Goal: Task Accomplishment & Management: Complete application form

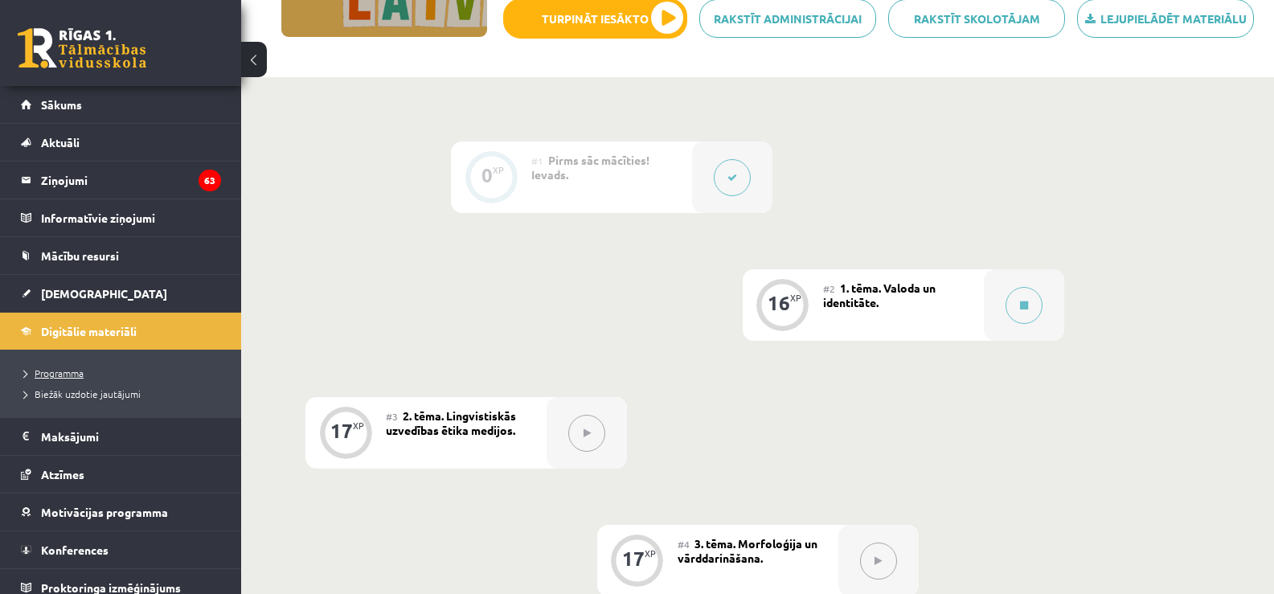
scroll to position [292, 0]
click at [91, 294] on link "[DEMOGRAPHIC_DATA]" at bounding box center [121, 293] width 200 height 37
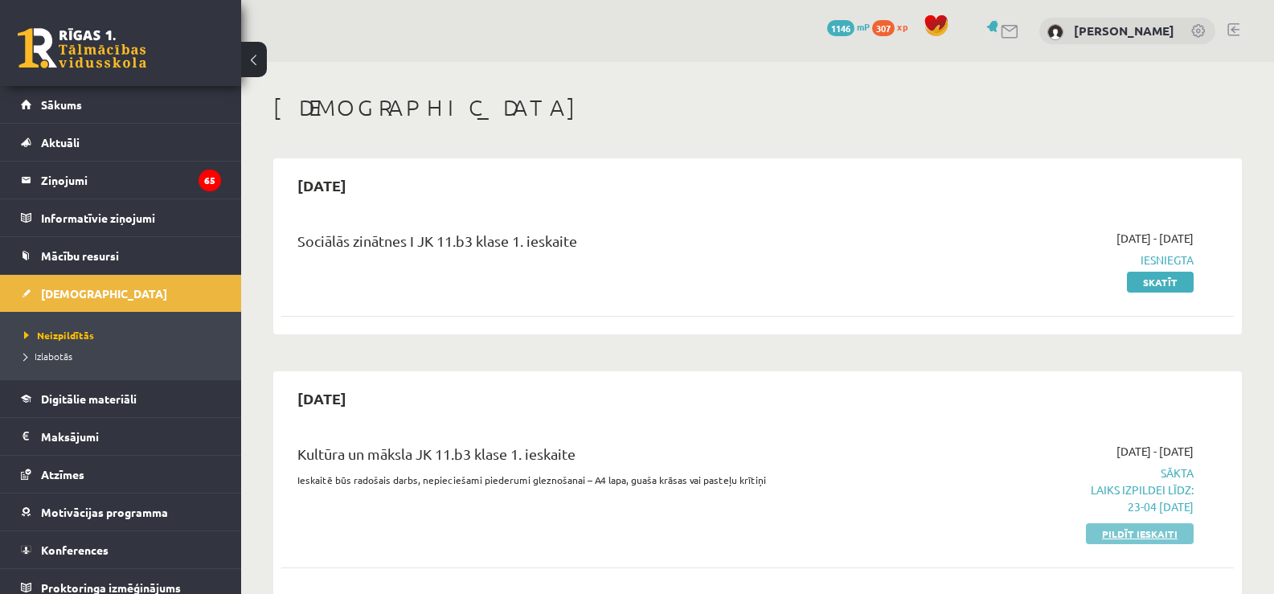
click at [1102, 536] on link "Pildīt ieskaiti" at bounding box center [1140, 533] width 108 height 21
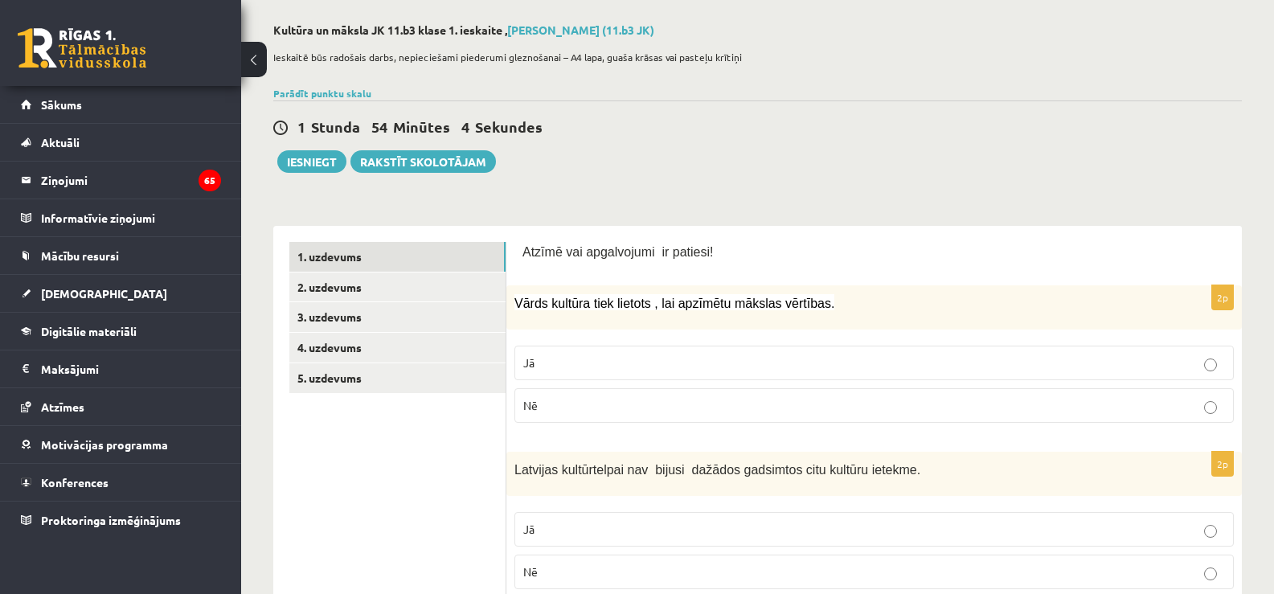
scroll to position [88, 0]
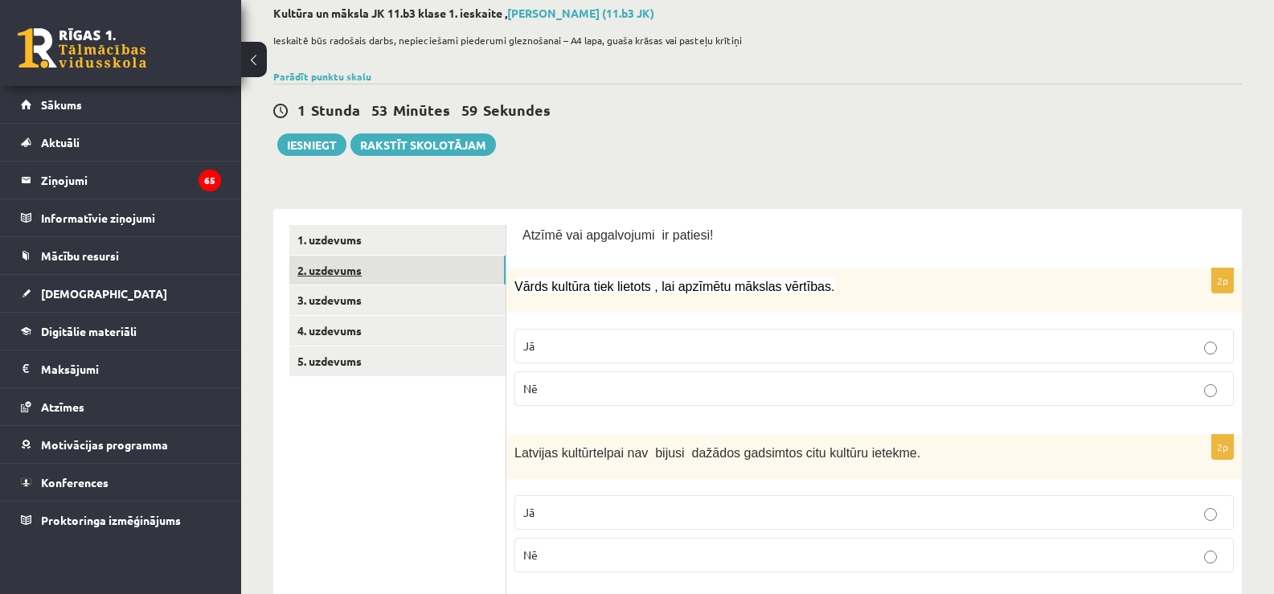
click at [414, 268] on link "2. uzdevums" at bounding box center [397, 271] width 216 height 30
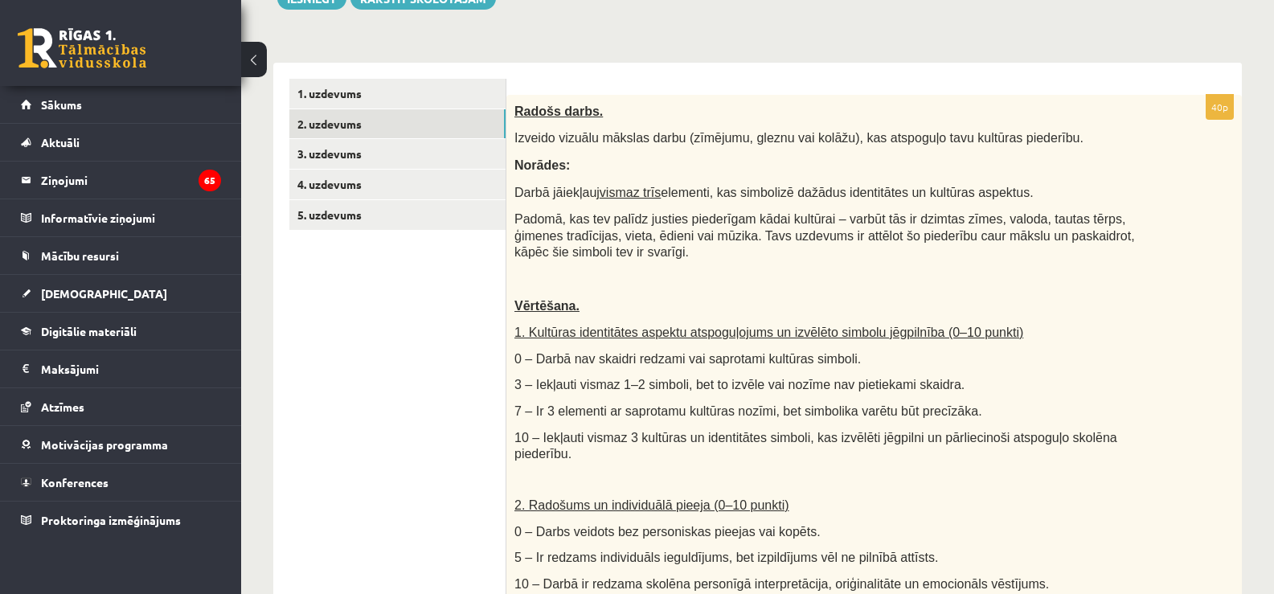
scroll to position [229, 0]
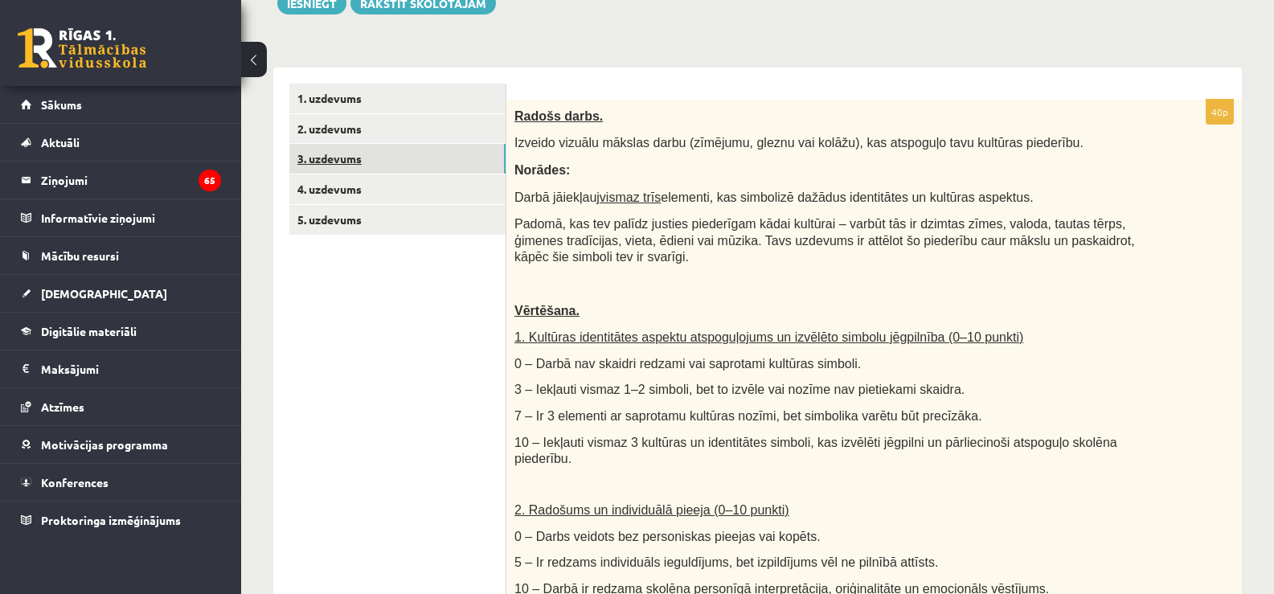
click at [480, 165] on link "3. uzdevums" at bounding box center [397, 159] width 216 height 30
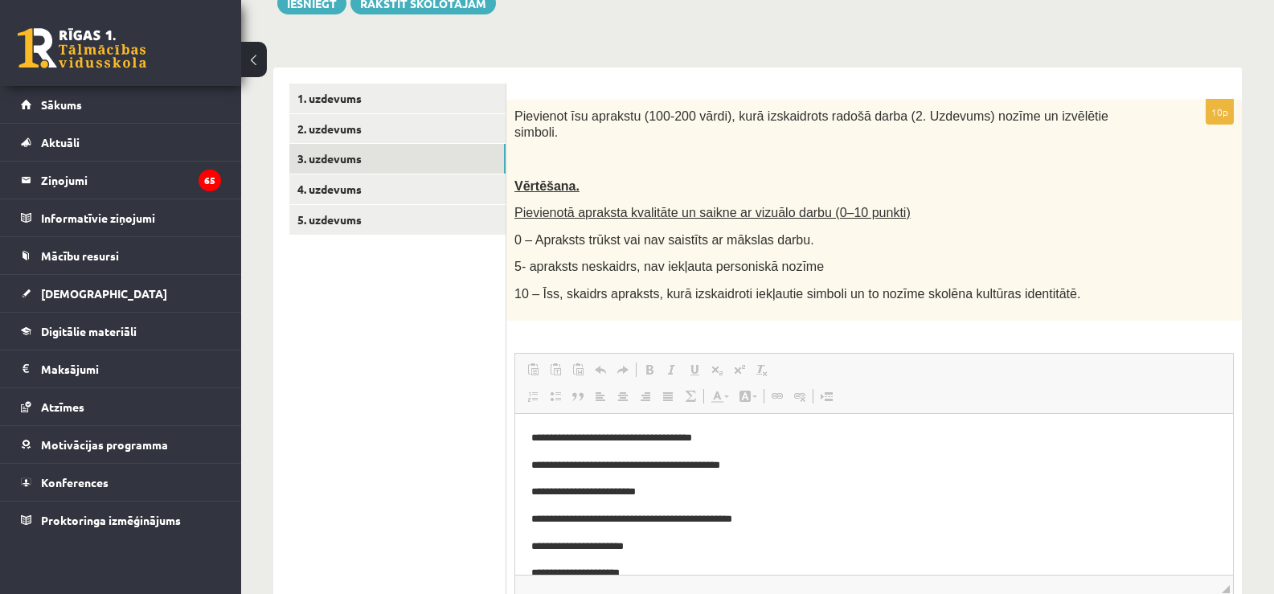
scroll to position [0, 0]
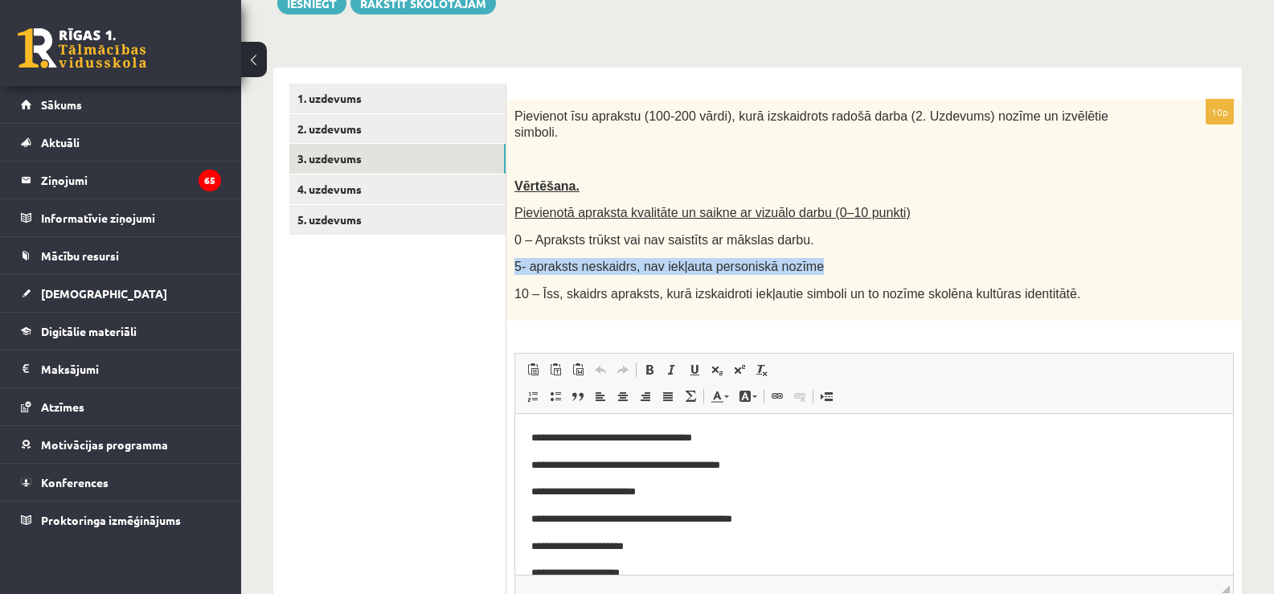
drag, startPoint x: 1273, startPoint y: 212, endPoint x: 1270, endPoint y: 242, distance: 29.9
click at [1270, 242] on div "**********" at bounding box center [757, 284] width 1033 height 903
click at [1033, 205] on p "Pievienotā apraksta kvalitāte un saikne ar vizuālo darbu (0–10 punkti)" at bounding box center [834, 212] width 639 height 17
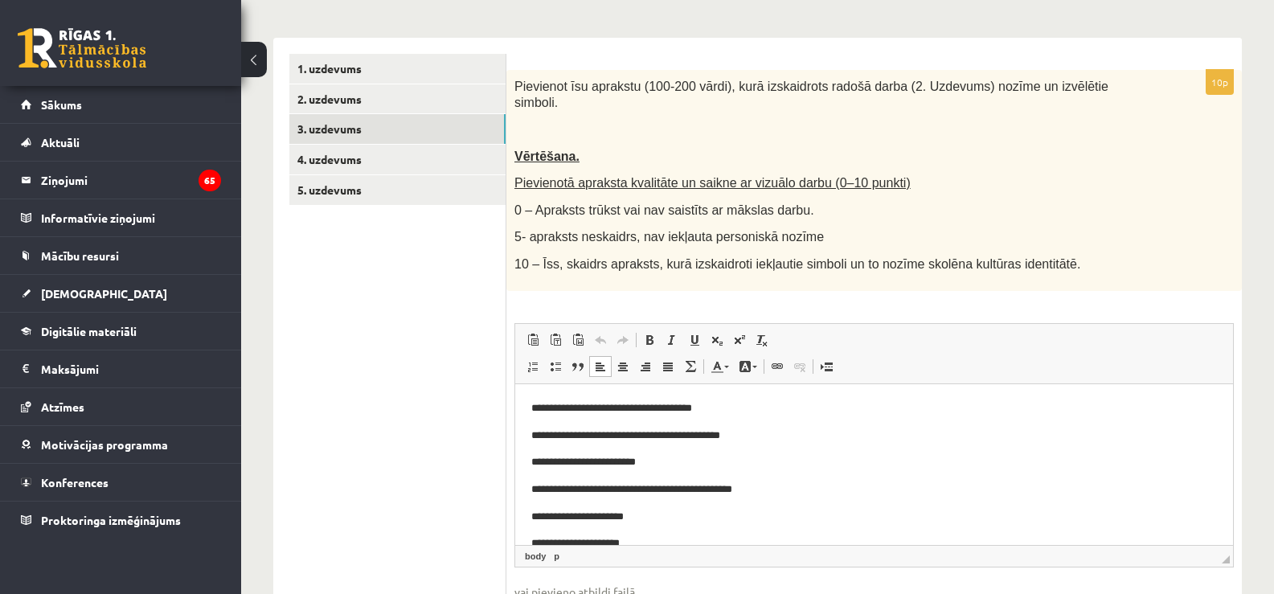
click at [1200, 392] on html "**********" at bounding box center [874, 502] width 718 height 239
click at [478, 96] on link "2. uzdevums" at bounding box center [397, 99] width 216 height 30
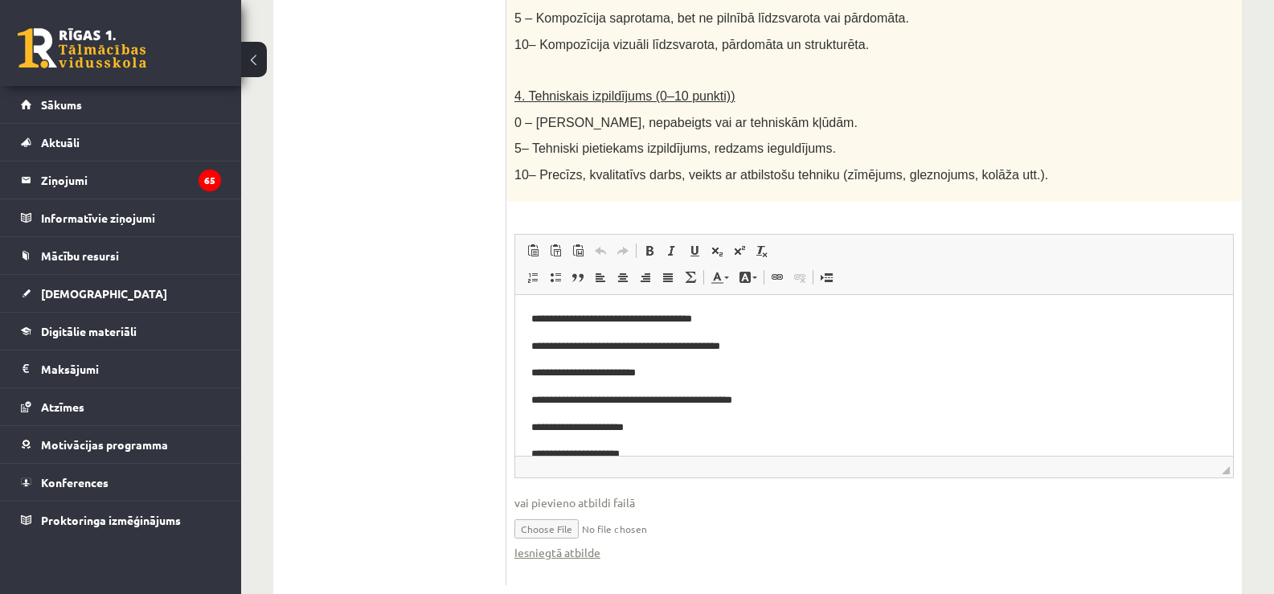
scroll to position [928, 0]
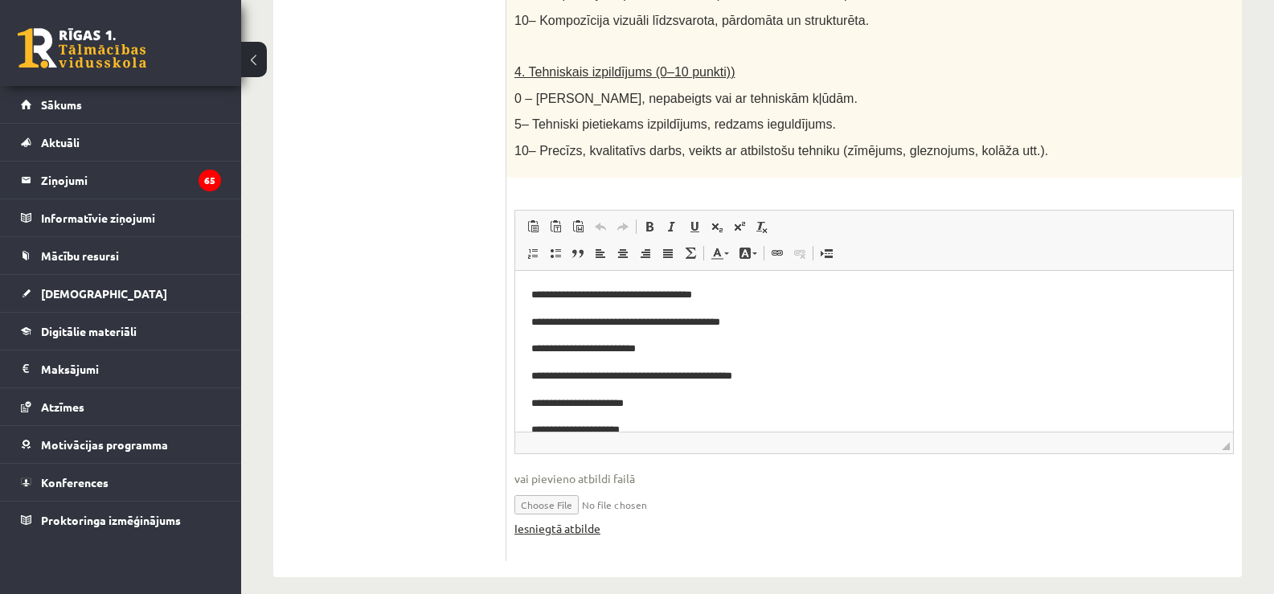
click at [568, 520] on link "Iesniegtā atbilde" at bounding box center [558, 528] width 86 height 17
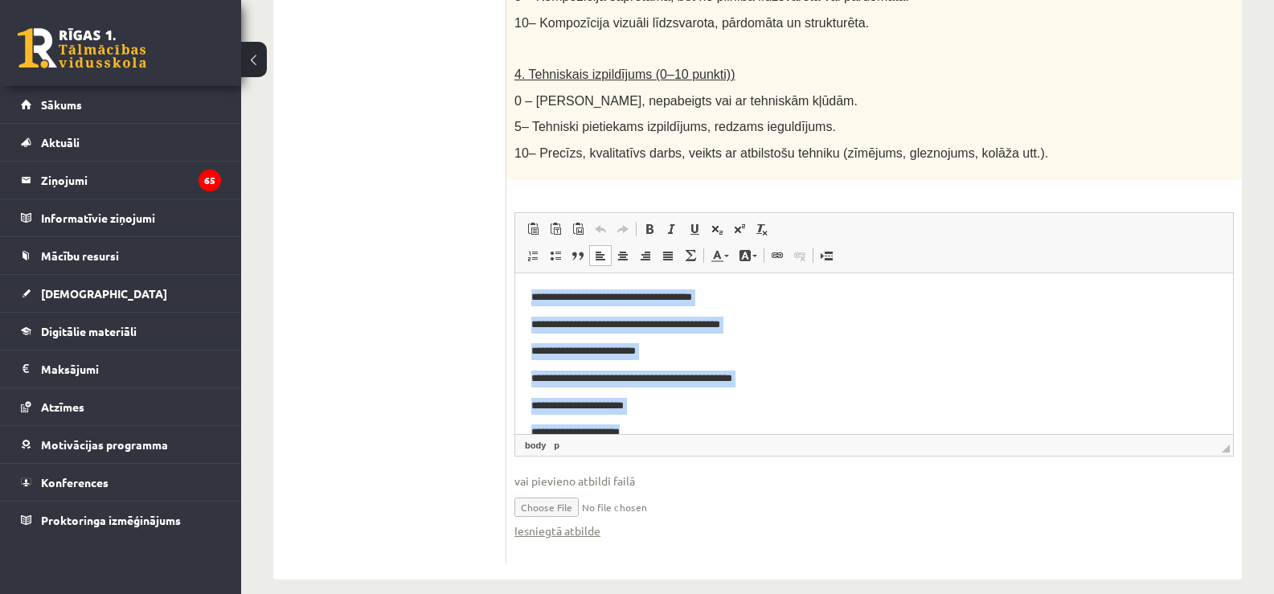
scroll to position [51, 0]
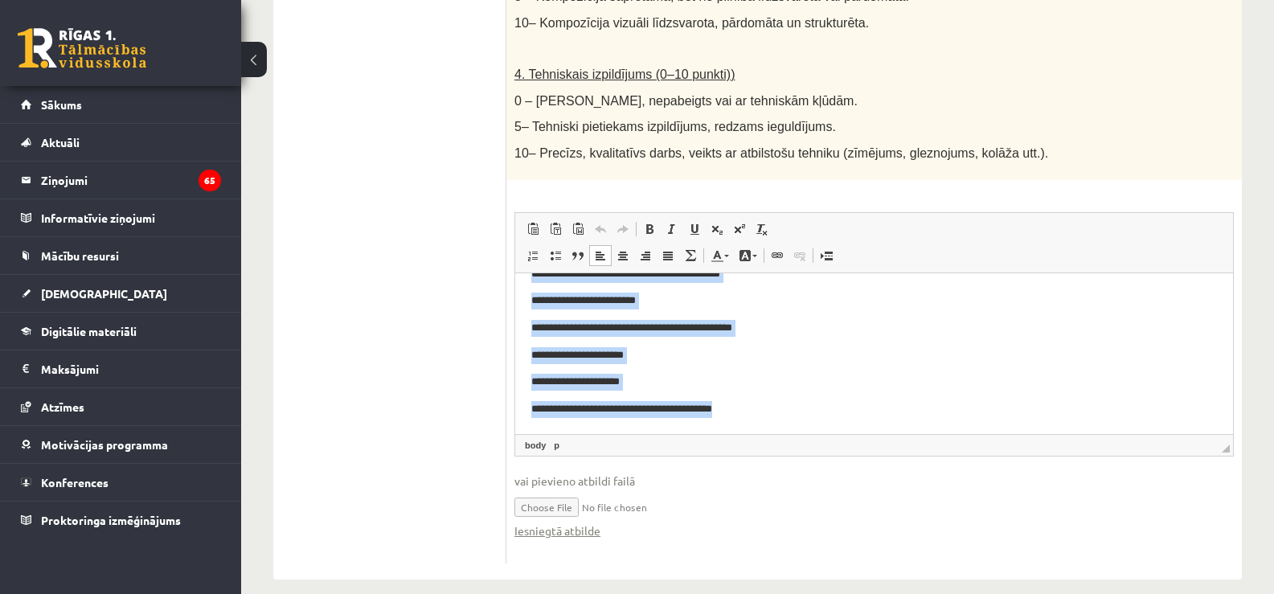
drag, startPoint x: 531, startPoint y: 290, endPoint x: 814, endPoint y: 401, distance: 304.0
click at [814, 401] on html "**********" at bounding box center [874, 327] width 718 height 211
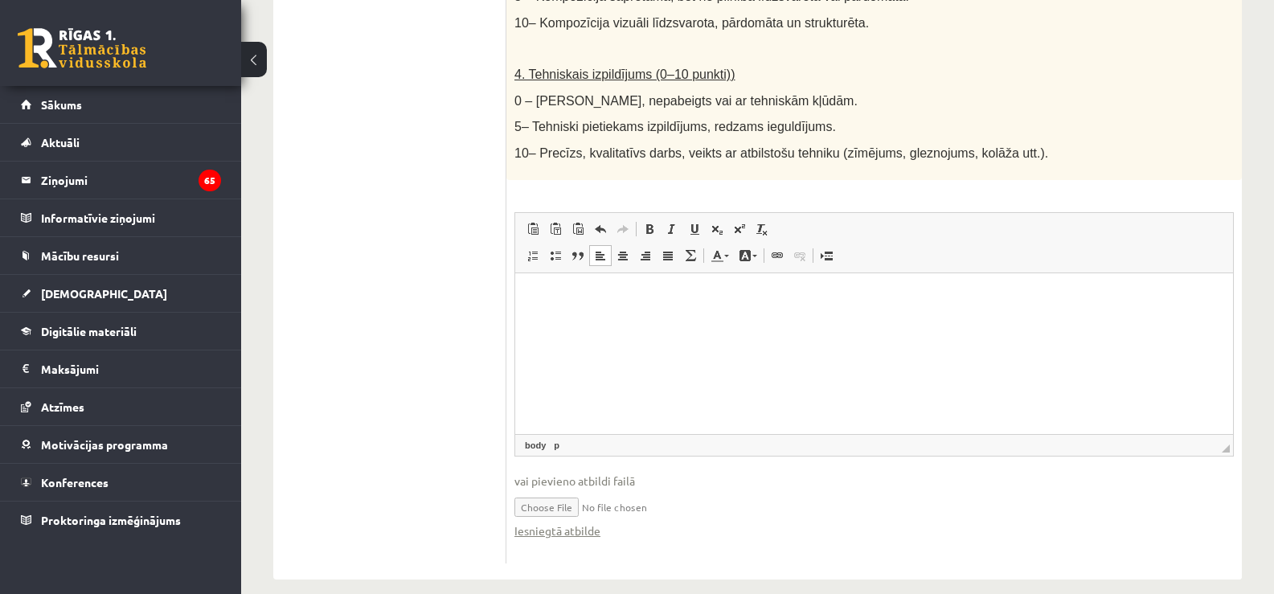
drag, startPoint x: 1279, startPoint y: 391, endPoint x: 1263, endPoint y: 426, distance: 38.9
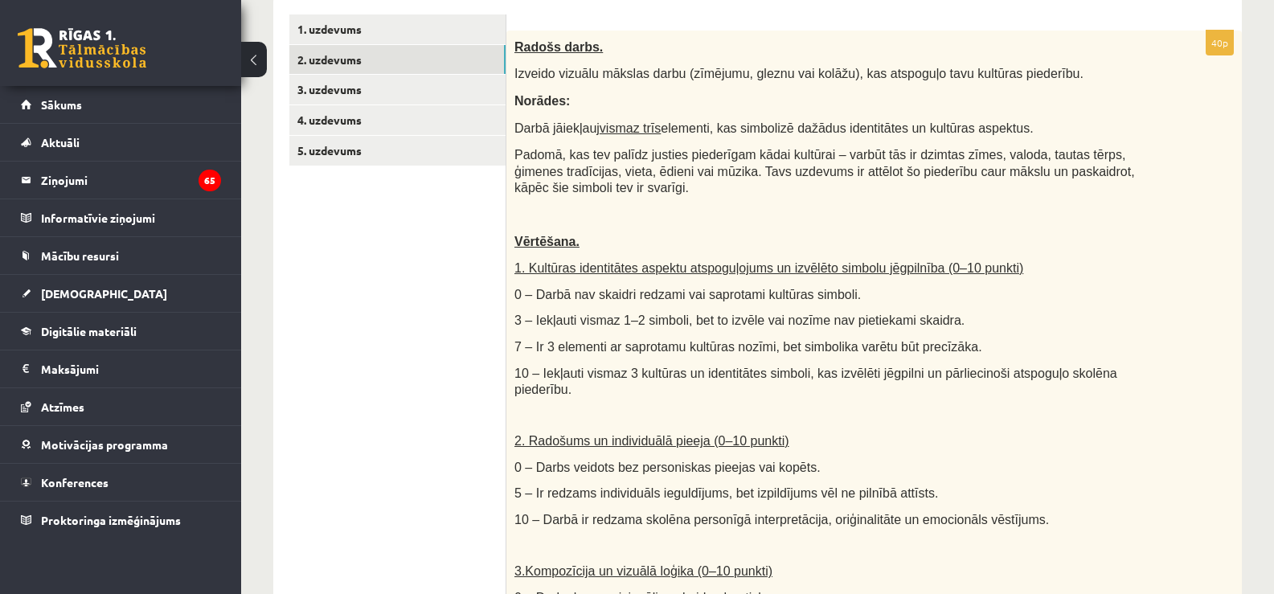
scroll to position [297, 0]
click at [391, 88] on link "3. uzdevums" at bounding box center [397, 91] width 216 height 30
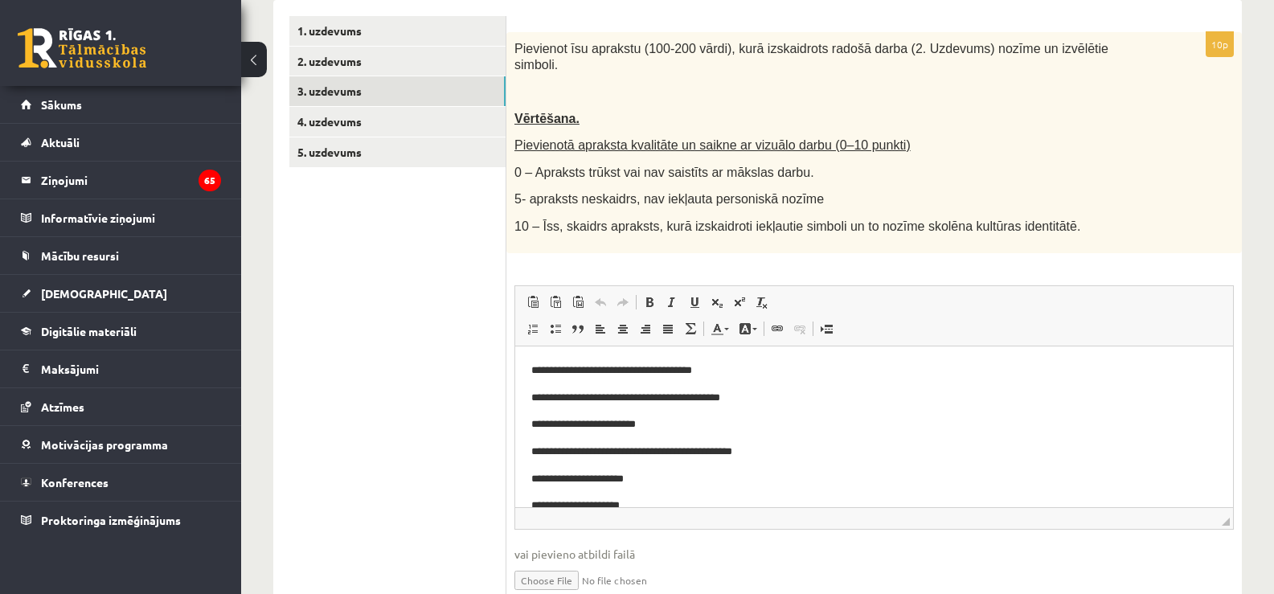
scroll to position [0, 0]
click at [730, 198] on div "Pievienot īsu aprakstu (100-200 vārdi), kurā izskaidrots radošā darba (2. Uzdev…" at bounding box center [874, 142] width 736 height 221
drag, startPoint x: 1225, startPoint y: 479, endPoint x: 1782, endPoint y: 727, distance: 609.7
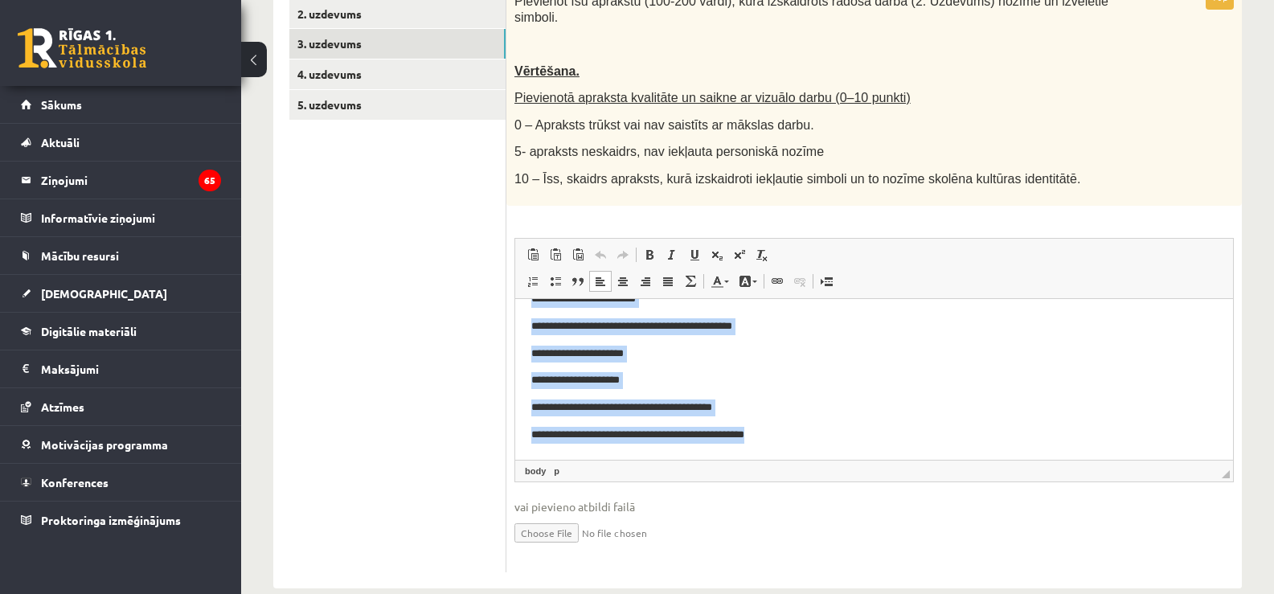
scroll to position [355, 0]
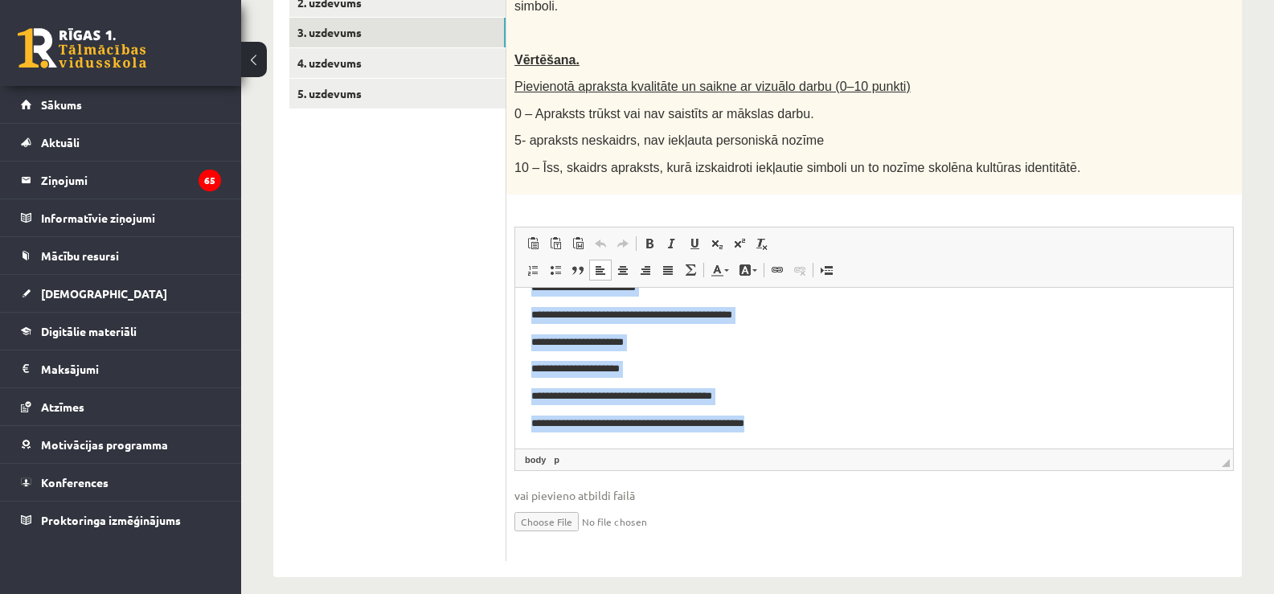
drag, startPoint x: 524, startPoint y: 309, endPoint x: 814, endPoint y: 638, distance: 438.7
click at [814, 448] on html "**********" at bounding box center [874, 328] width 718 height 239
copy body "**********"
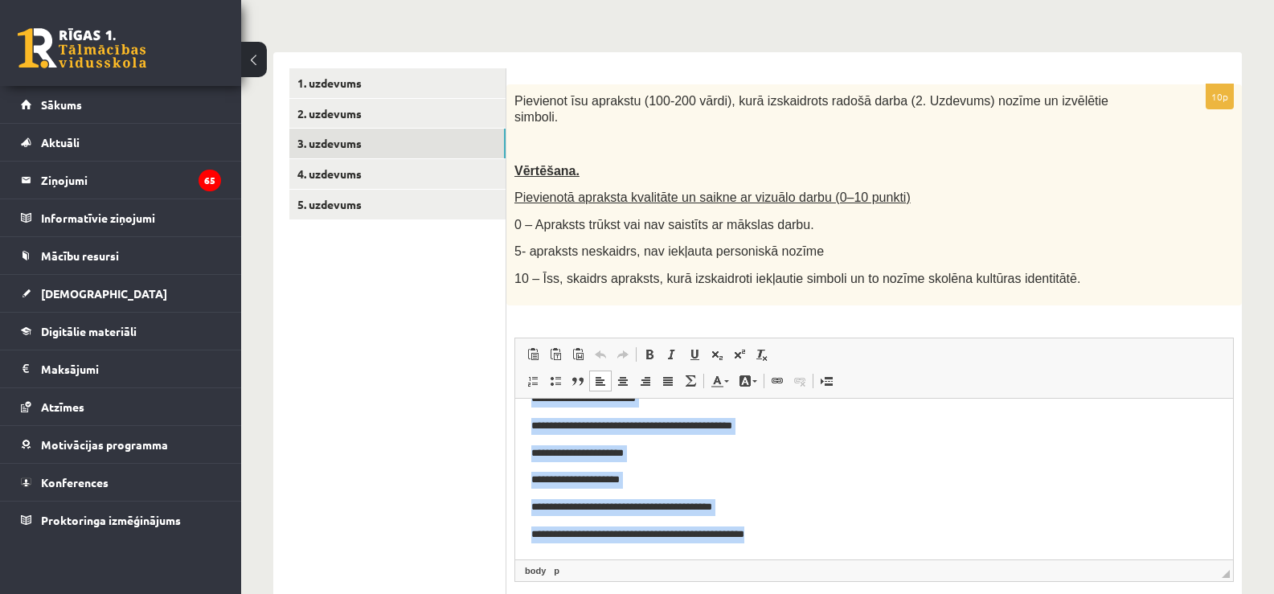
scroll to position [239, 0]
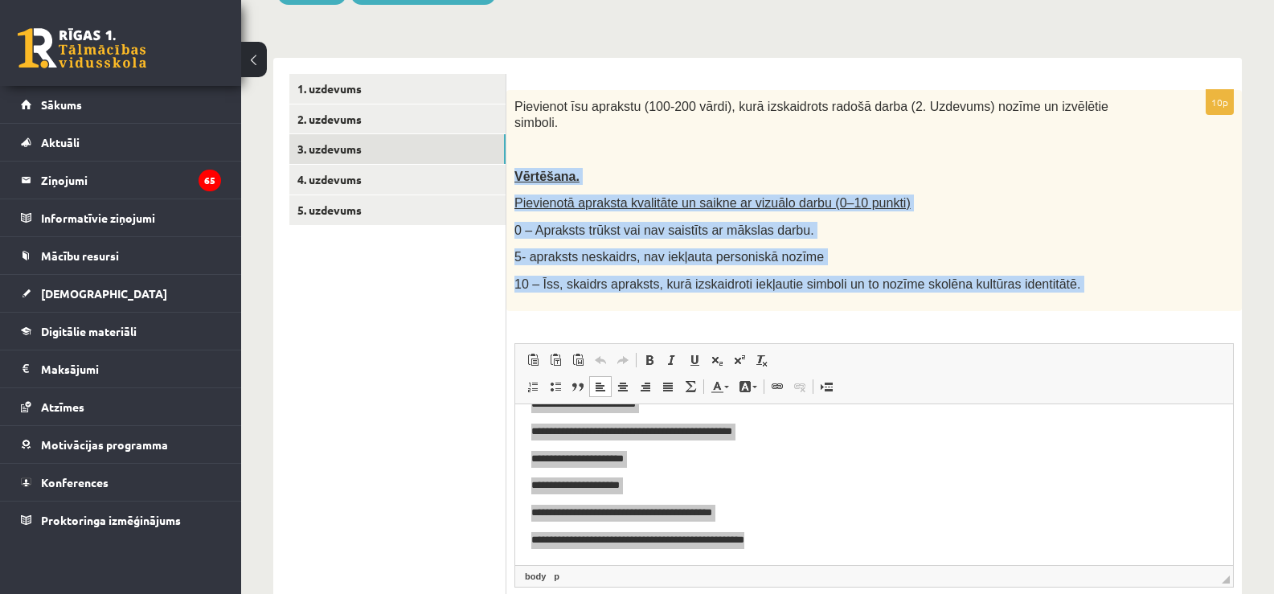
drag, startPoint x: 512, startPoint y: 155, endPoint x: 978, endPoint y: 388, distance: 520.3
click at [978, 388] on div "**********" at bounding box center [874, 384] width 736 height 588
copy div "**********"
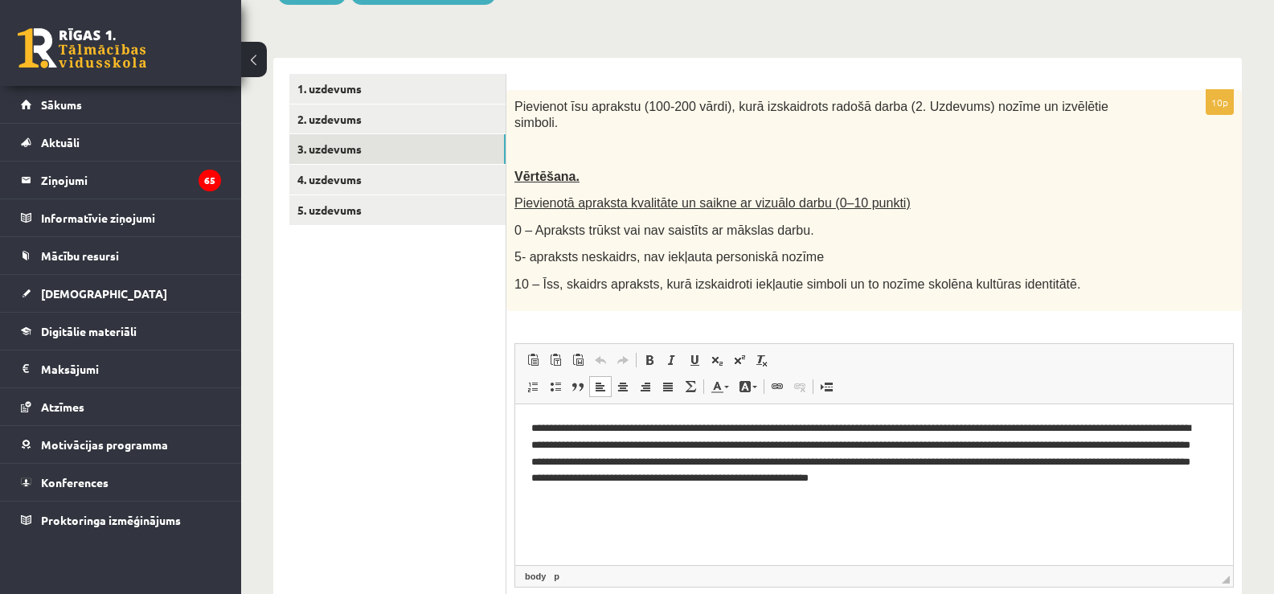
scroll to position [0, 0]
click at [1031, 443] on p "**********" at bounding box center [874, 453] width 686 height 67
drag, startPoint x: 1210, startPoint y: 447, endPoint x: 1163, endPoint y: 451, distance: 47.6
click at [1163, 451] on p "**********" at bounding box center [874, 453] width 686 height 67
click at [1173, 446] on p "**********" at bounding box center [874, 453] width 686 height 67
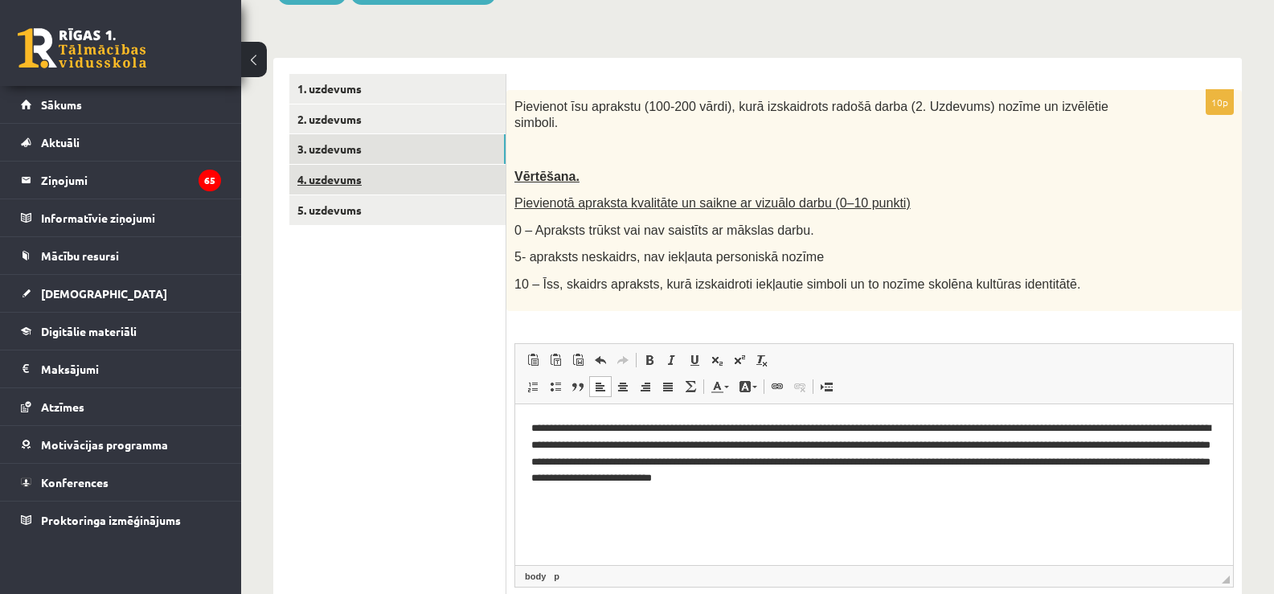
click at [455, 178] on link "4. uzdevums" at bounding box center [397, 180] width 216 height 30
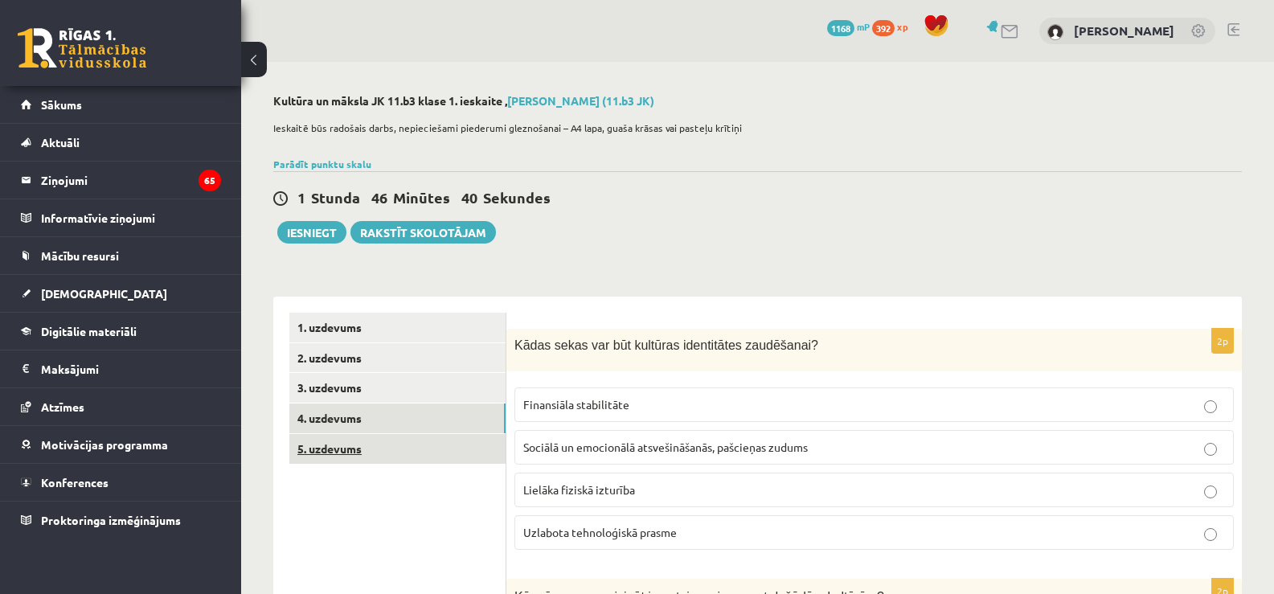
click at [341, 453] on link "5. uzdevums" at bounding box center [397, 449] width 216 height 30
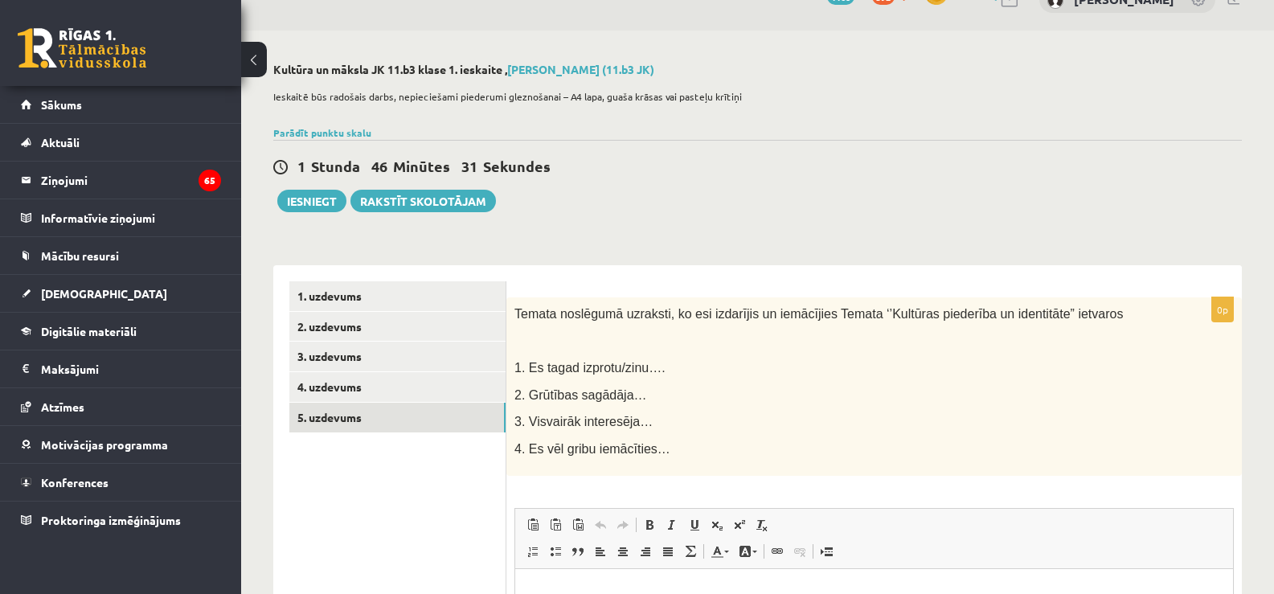
scroll to position [31, 0]
click at [446, 289] on link "1. uzdevums" at bounding box center [397, 297] width 216 height 30
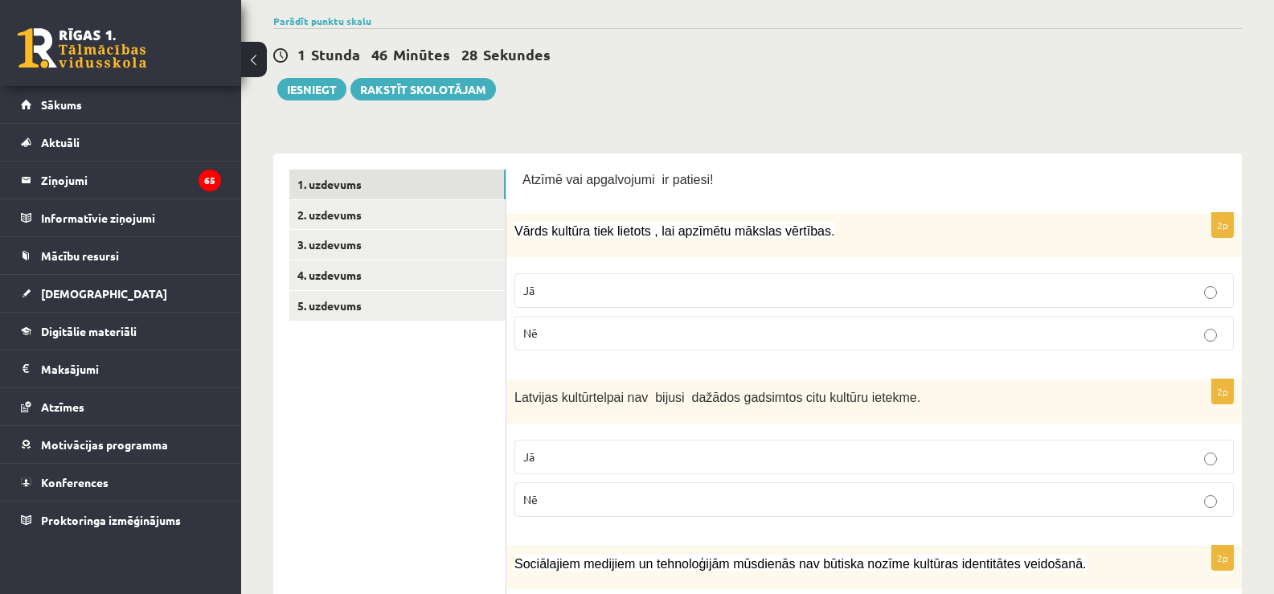
scroll to position [139, 0]
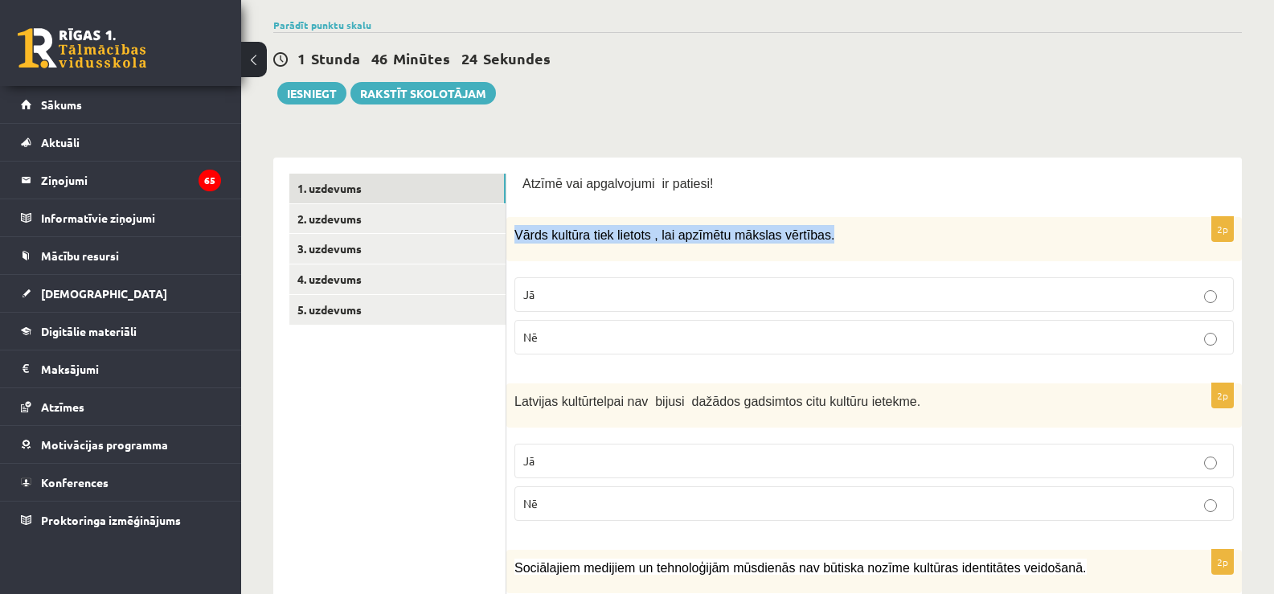
drag, startPoint x: 511, startPoint y: 235, endPoint x: 975, endPoint y: 232, distance: 463.9
click at [975, 232] on div "Vārds kultūra tiek lietots , lai apzīmētu mākslas vērtības." at bounding box center [874, 239] width 736 height 44
click at [975, 232] on p "Vārds kultūra tiek lietots , lai apzīmētu mākslas vērtības." at bounding box center [834, 234] width 639 height 18
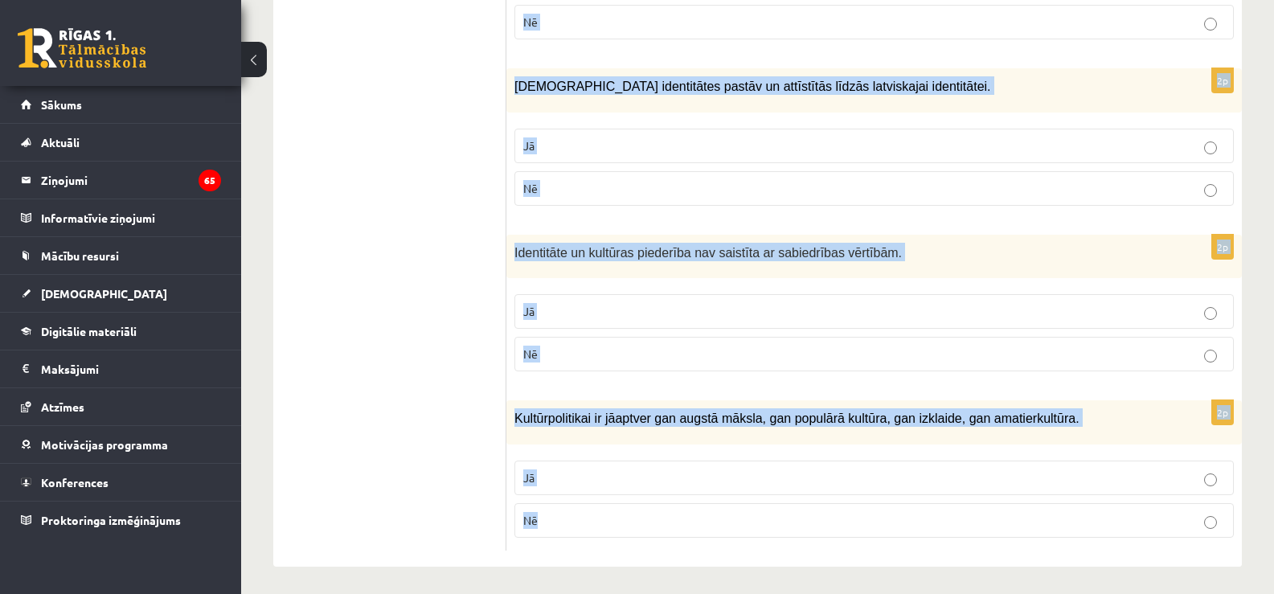
scroll to position [2342, 0]
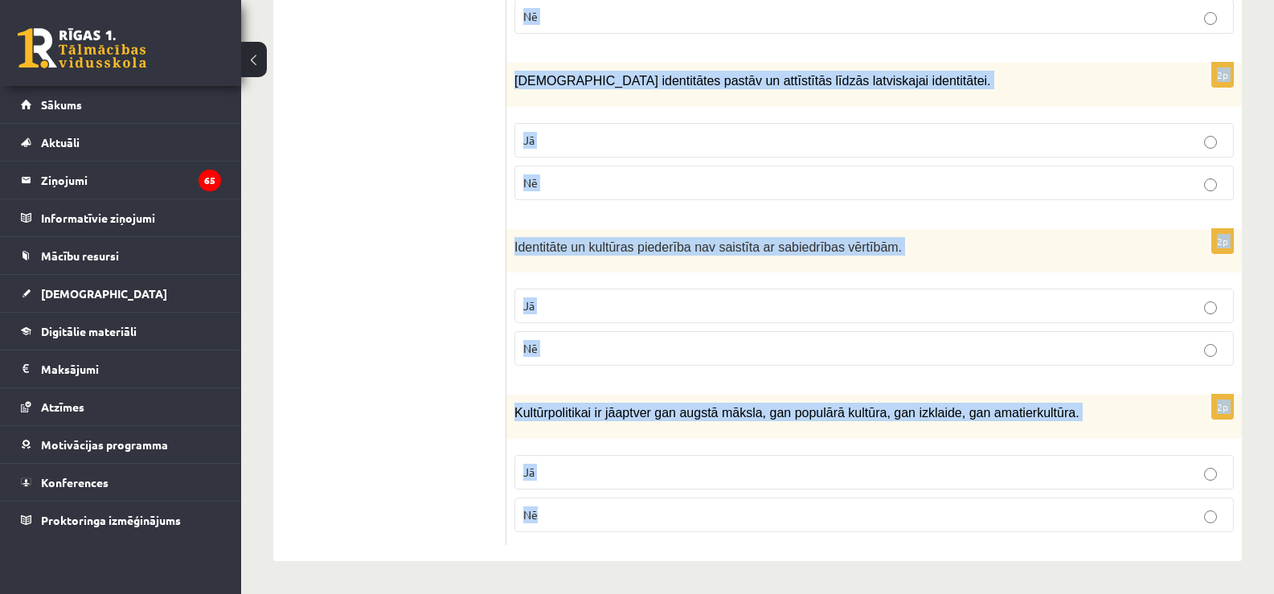
drag, startPoint x: 516, startPoint y: 229, endPoint x: 1122, endPoint y: 615, distance: 718.6
copy form "Vārds kultūra tiek lietots , lai apzīmētu mākslas vērtības. Jā Nē 2p Latvijas k…"
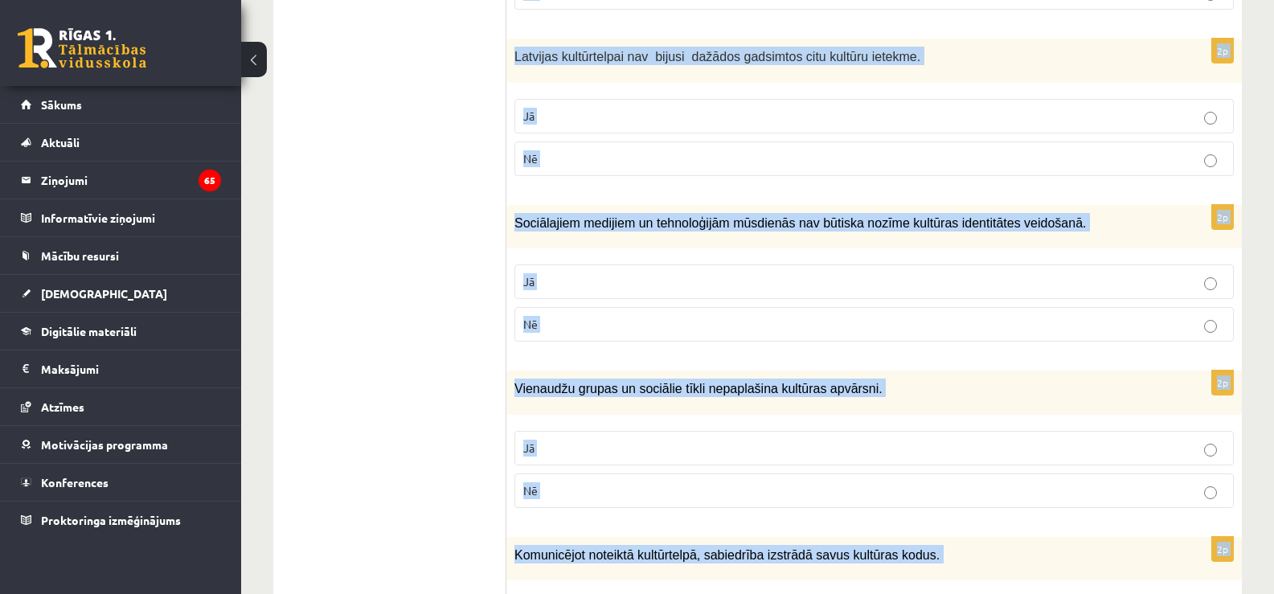
scroll to position [417, 0]
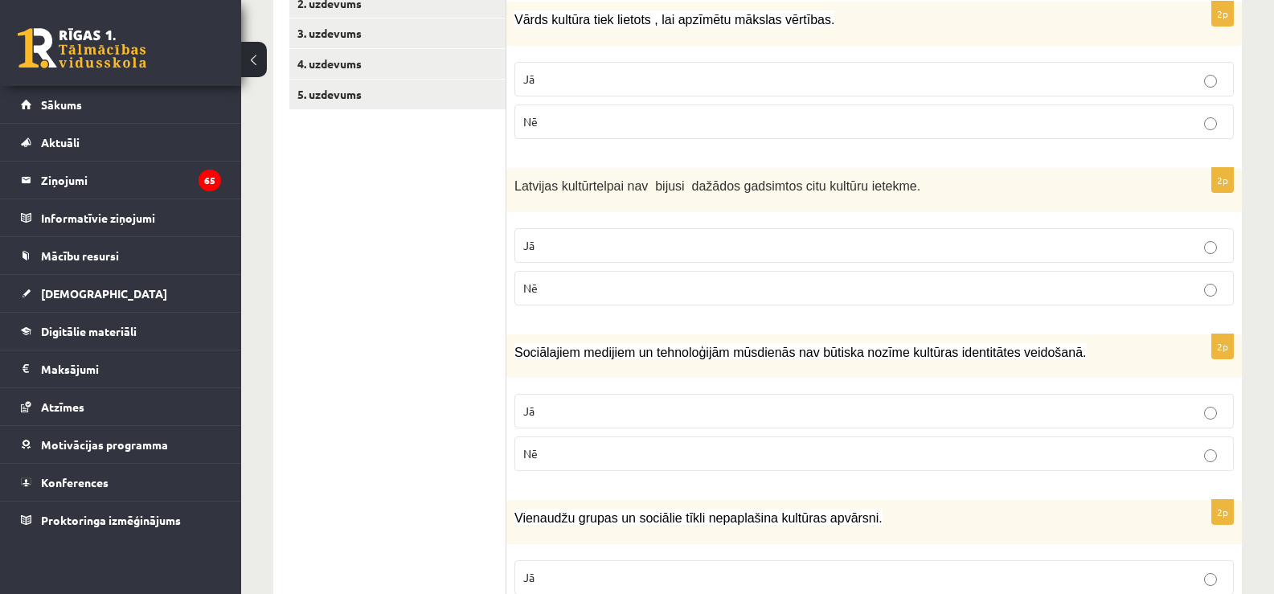
scroll to position [383, 0]
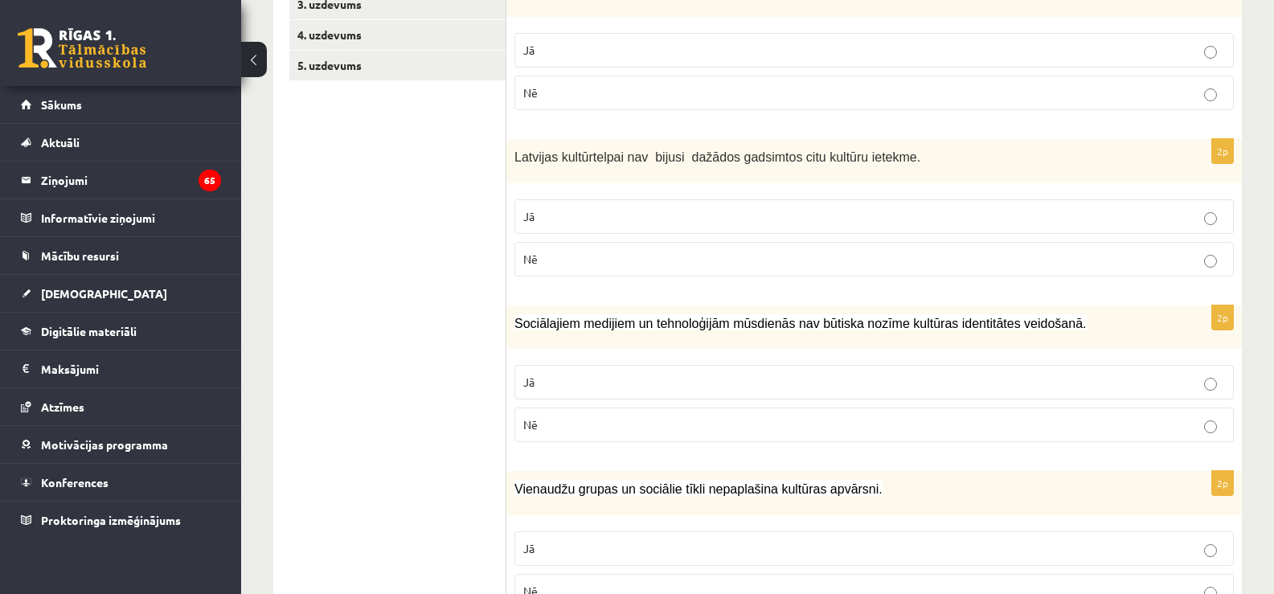
click at [1089, 44] on p "Jā" at bounding box center [874, 50] width 702 height 17
click at [1010, 261] on p "Nē" at bounding box center [874, 259] width 702 height 17
click at [949, 421] on p "Nē" at bounding box center [874, 424] width 702 height 17
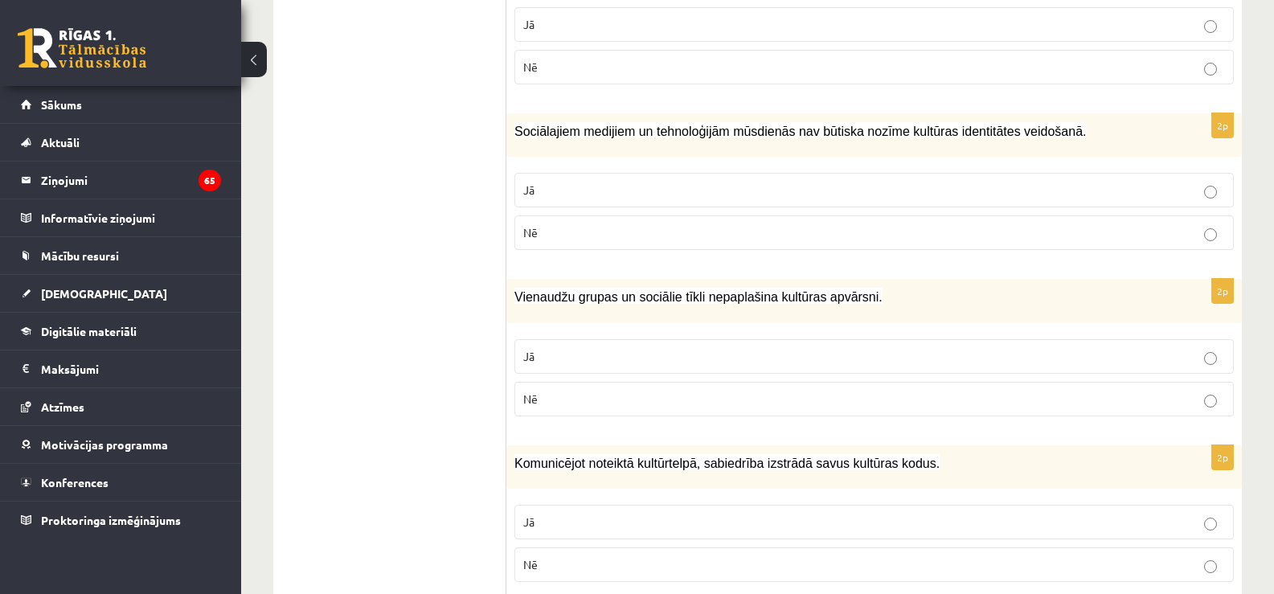
scroll to position [597, 0]
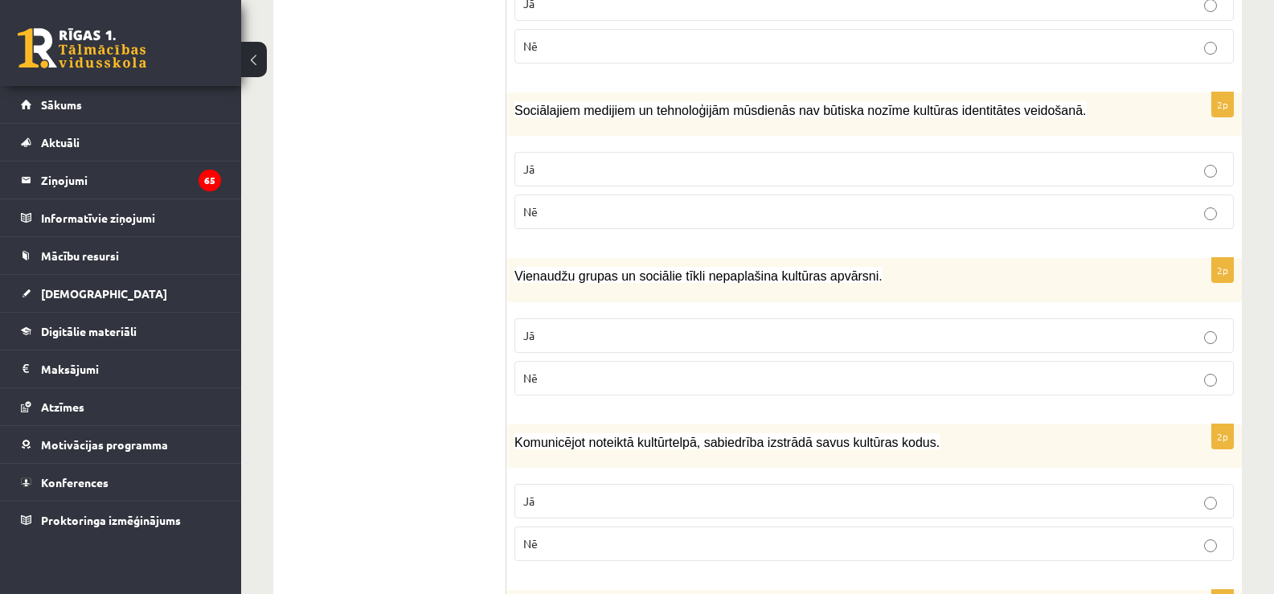
click at [1185, 372] on p "Nē" at bounding box center [874, 378] width 702 height 17
click at [1172, 502] on p "Jā" at bounding box center [874, 501] width 702 height 17
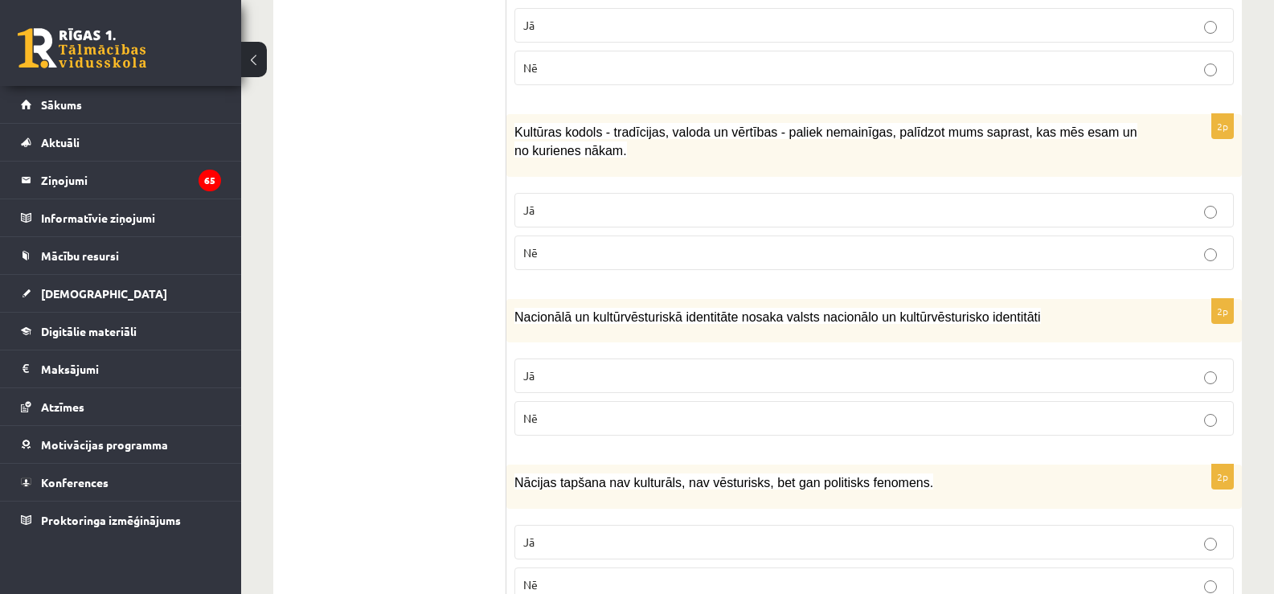
scroll to position [1076, 0]
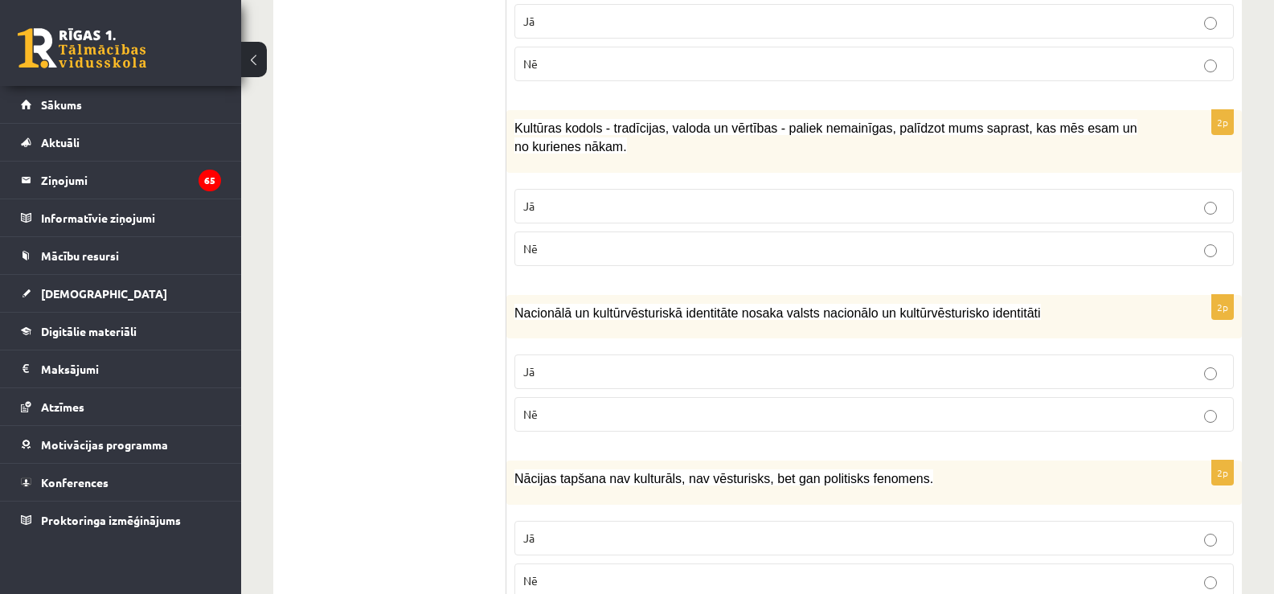
click at [864, 199] on p "Jā" at bounding box center [874, 206] width 702 height 17
click at [919, 367] on p "Jā" at bounding box center [874, 371] width 702 height 17
click at [1217, 580] on p "Nē" at bounding box center [874, 580] width 702 height 17
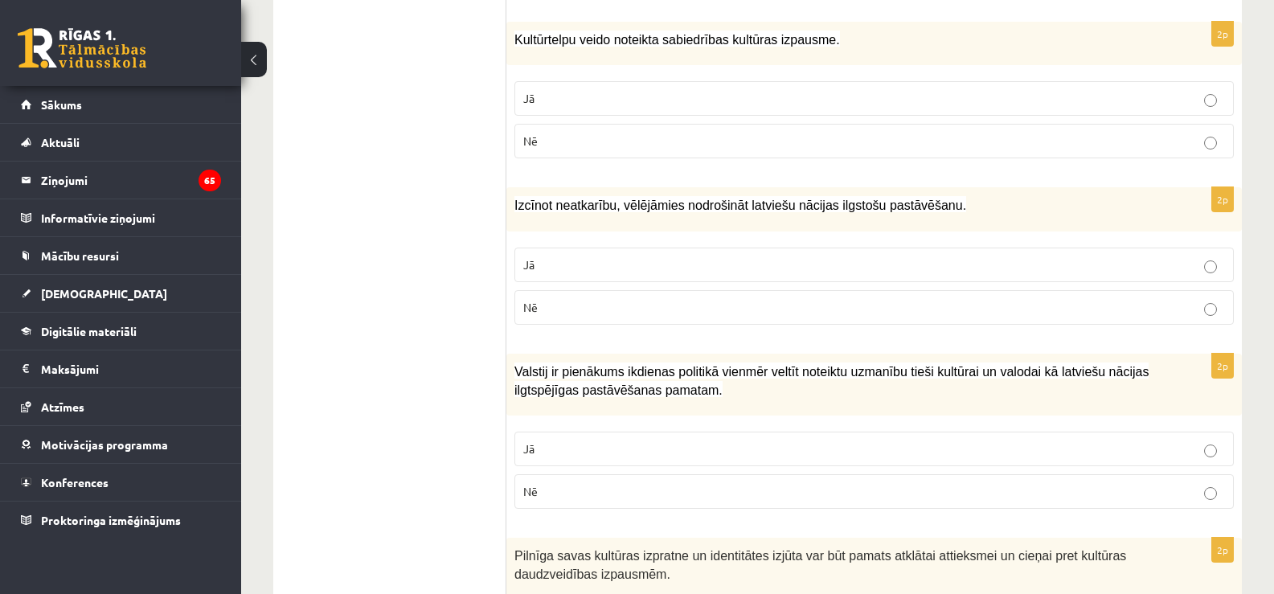
scroll to position [1686, 0]
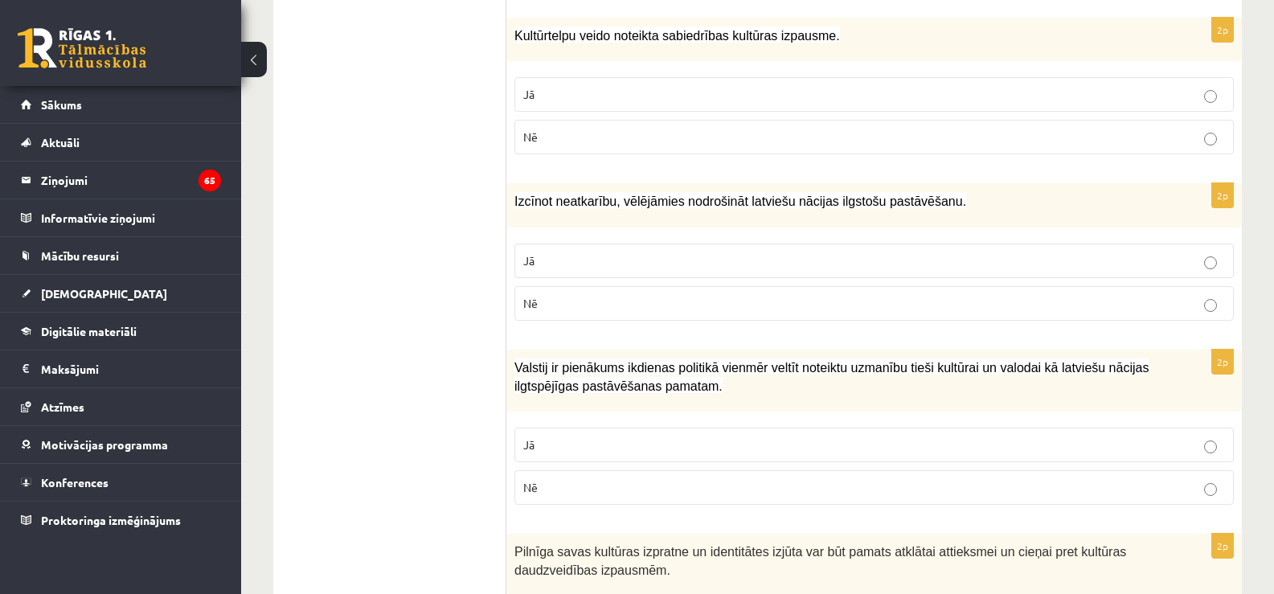
click at [546, 100] on p "Jā" at bounding box center [874, 94] width 702 height 17
click at [633, 270] on label "Jā" at bounding box center [875, 261] width 720 height 35
click at [601, 445] on p "Jā" at bounding box center [874, 445] width 702 height 17
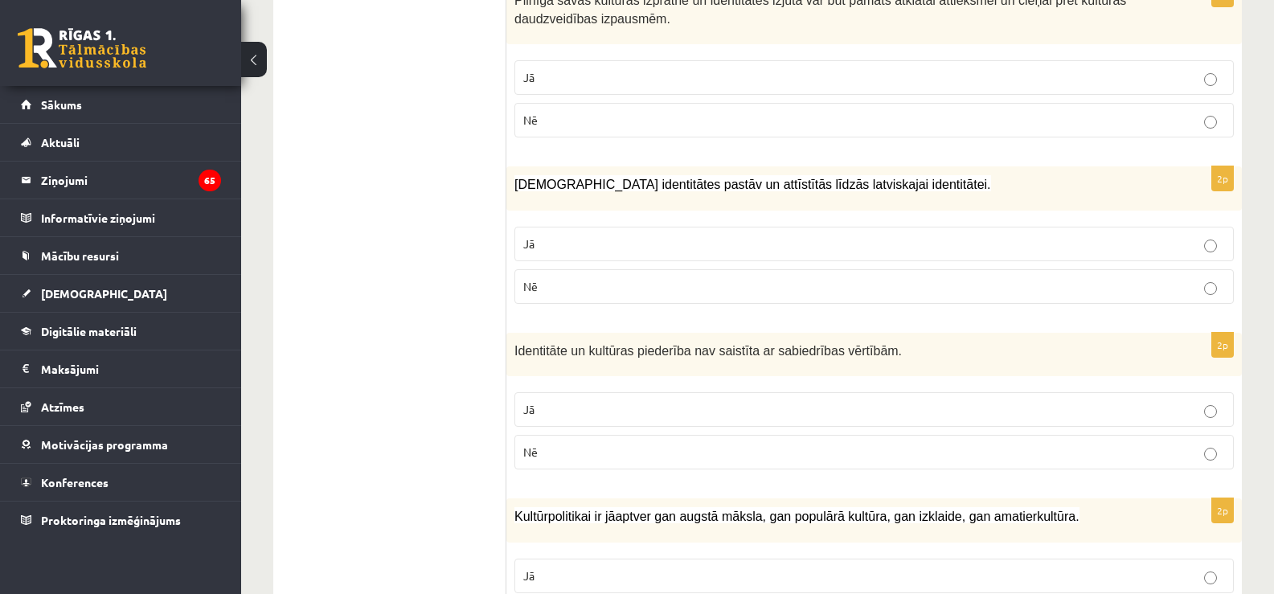
scroll to position [2245, 0]
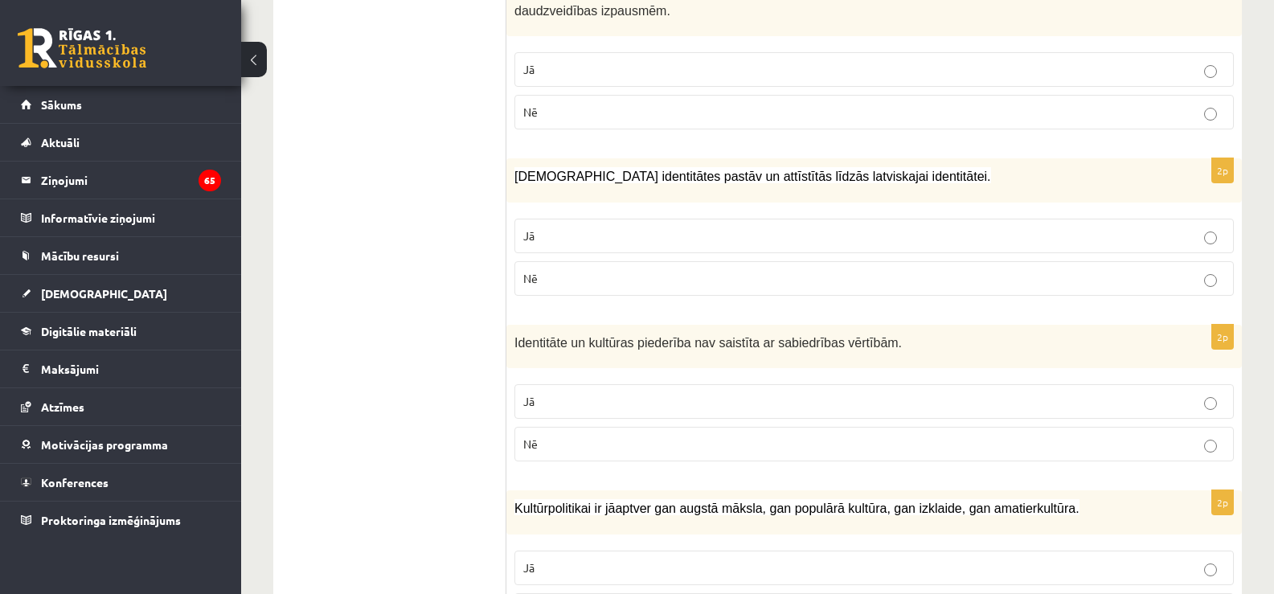
click at [936, 72] on p "Jā" at bounding box center [874, 69] width 702 height 17
click at [893, 233] on p "Jā" at bounding box center [874, 236] width 702 height 17
drag, startPoint x: 1283, startPoint y: 469, endPoint x: 446, endPoint y: 419, distance: 838.4
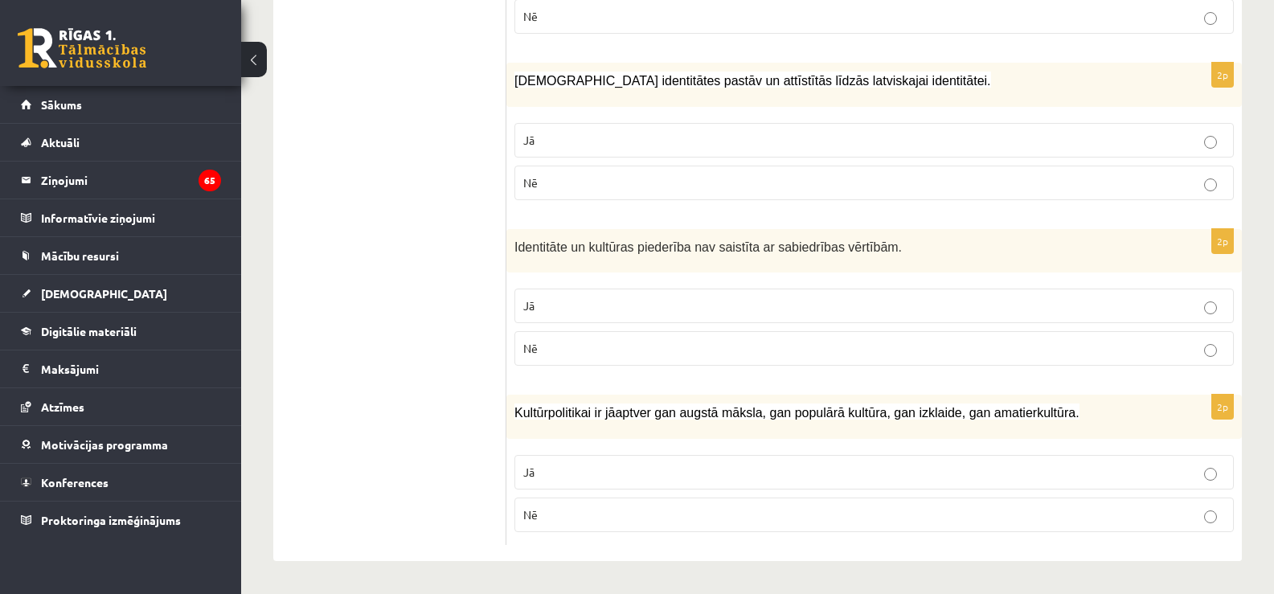
click at [1150, 483] on label "Jā" at bounding box center [875, 472] width 720 height 35
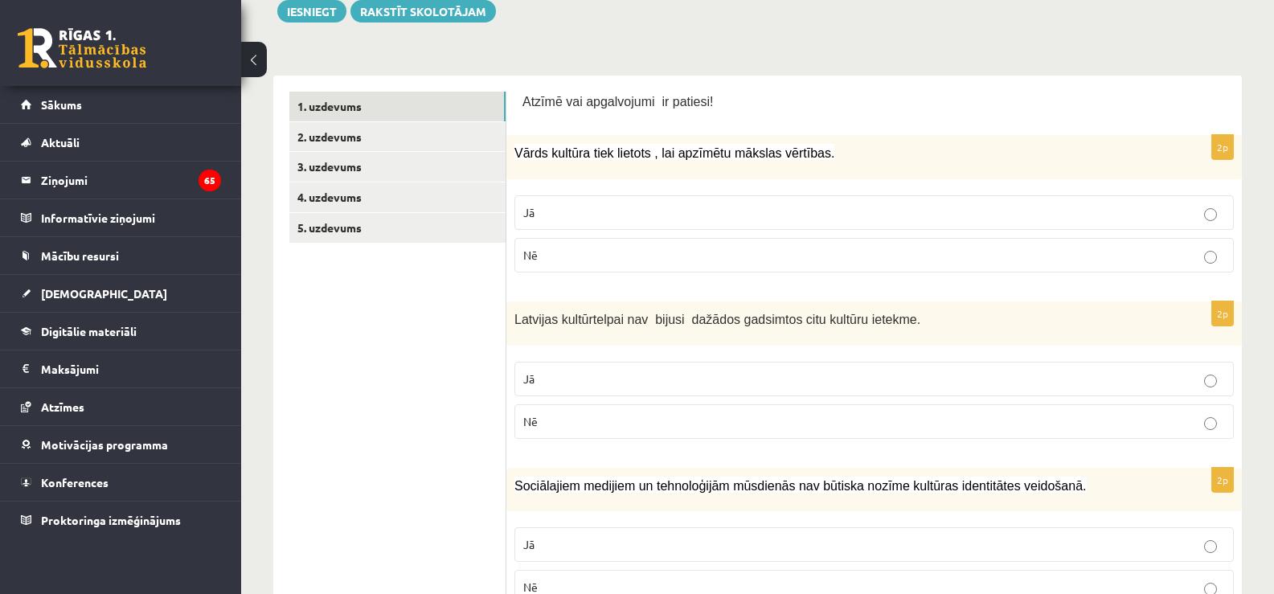
scroll to position [0, 0]
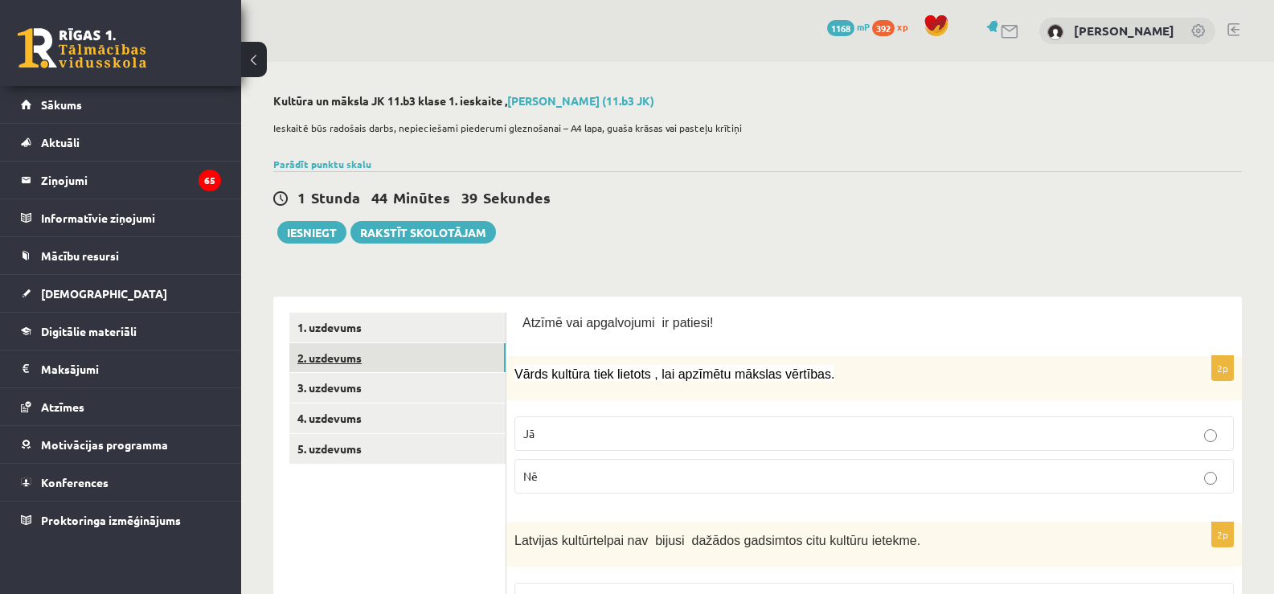
click at [383, 357] on link "2. uzdevums" at bounding box center [397, 358] width 216 height 30
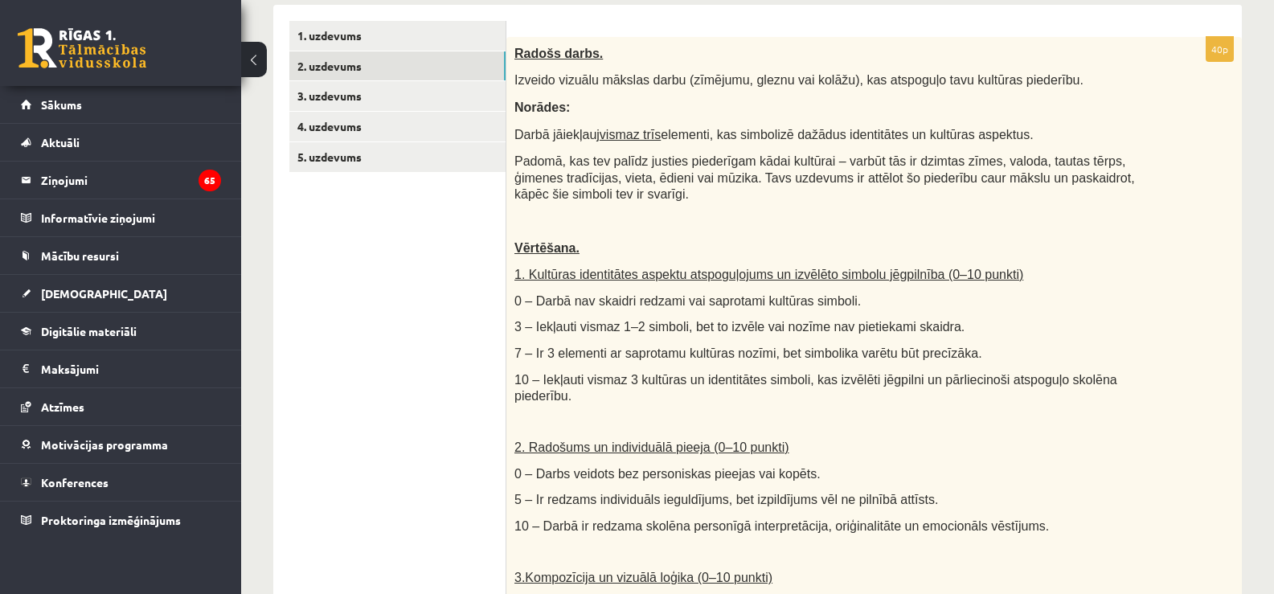
scroll to position [298, 0]
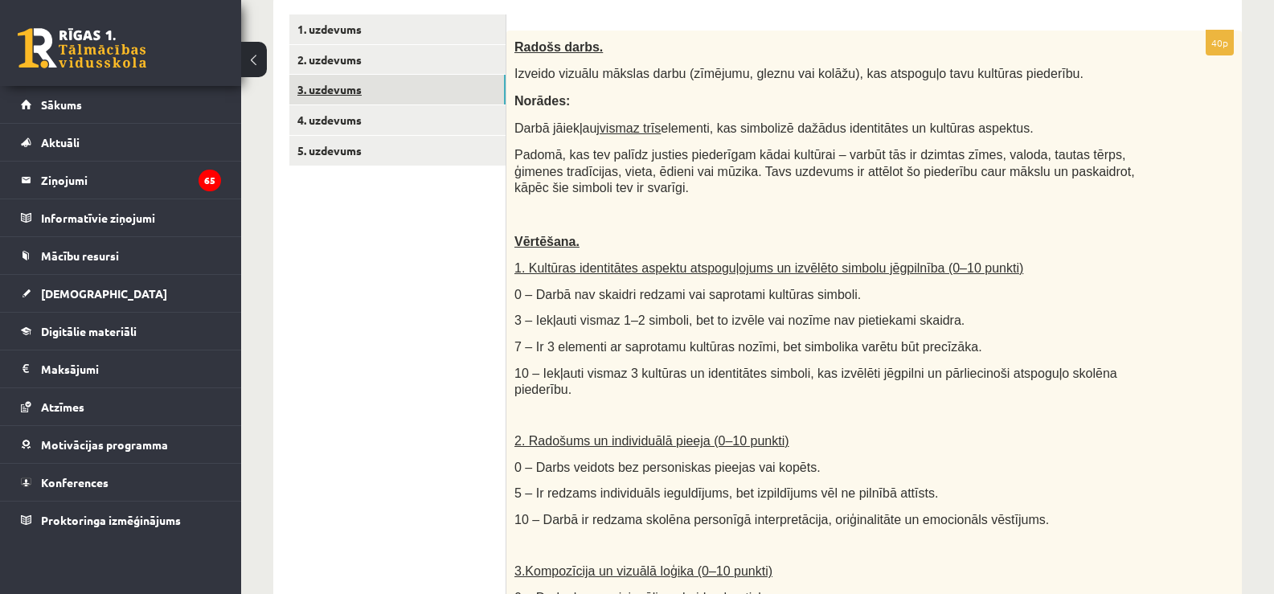
click at [351, 85] on link "3. uzdevums" at bounding box center [397, 90] width 216 height 30
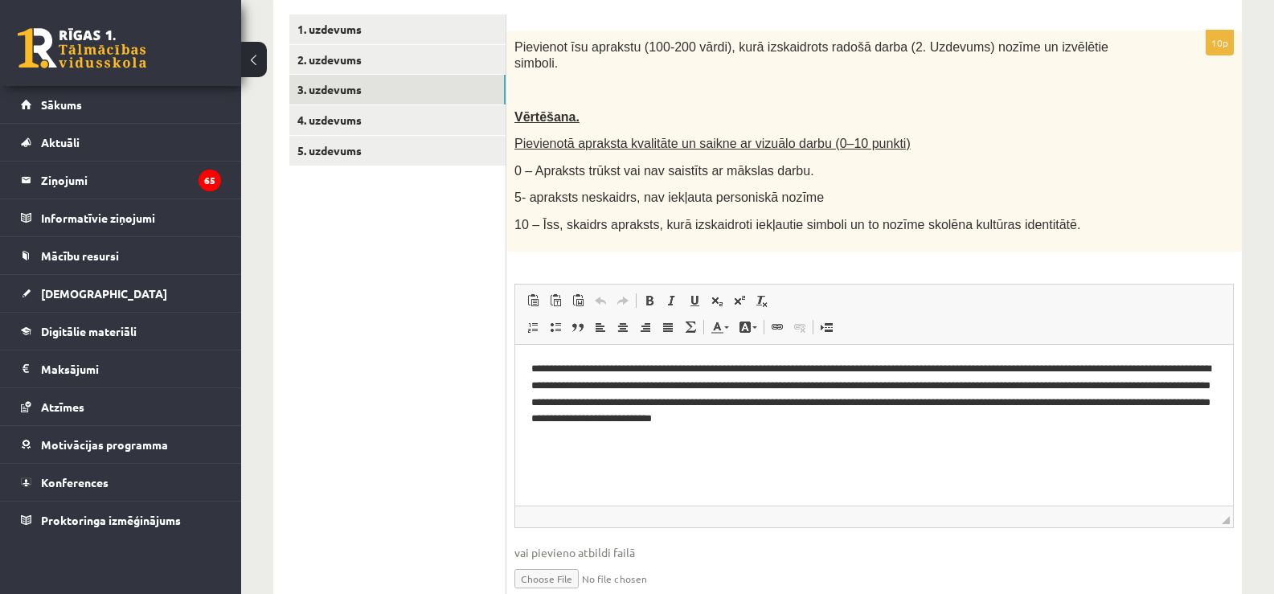
scroll to position [0, 0]
click at [401, 114] on link "4. uzdevums" at bounding box center [397, 120] width 216 height 30
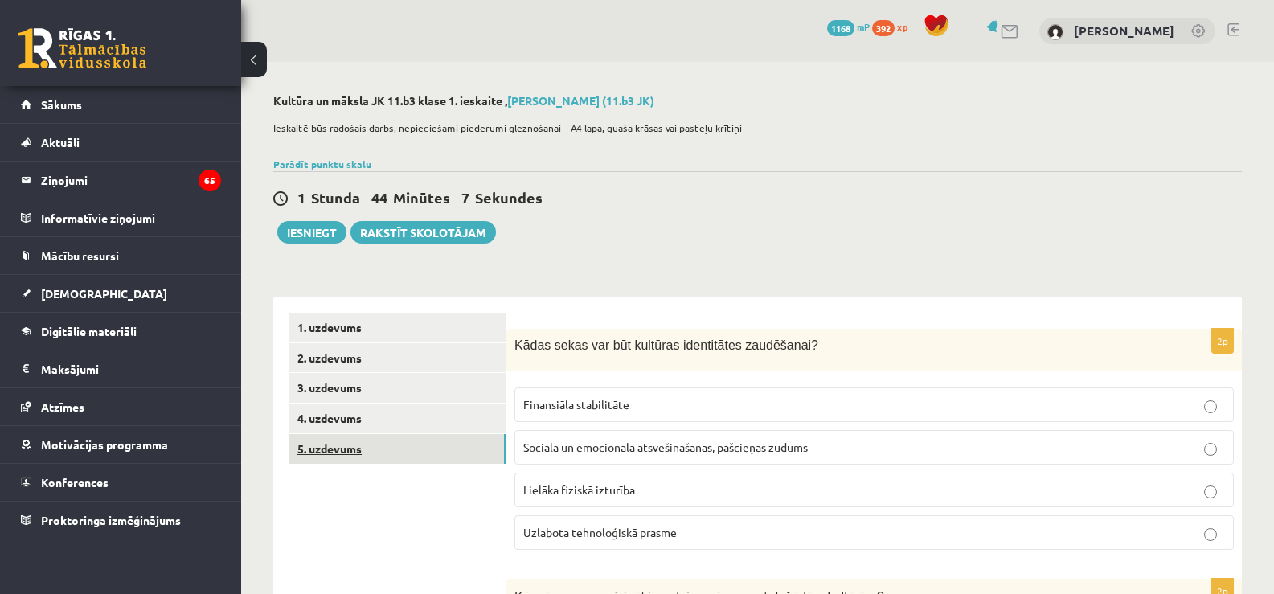
click at [350, 453] on link "5. uzdevums" at bounding box center [397, 449] width 216 height 30
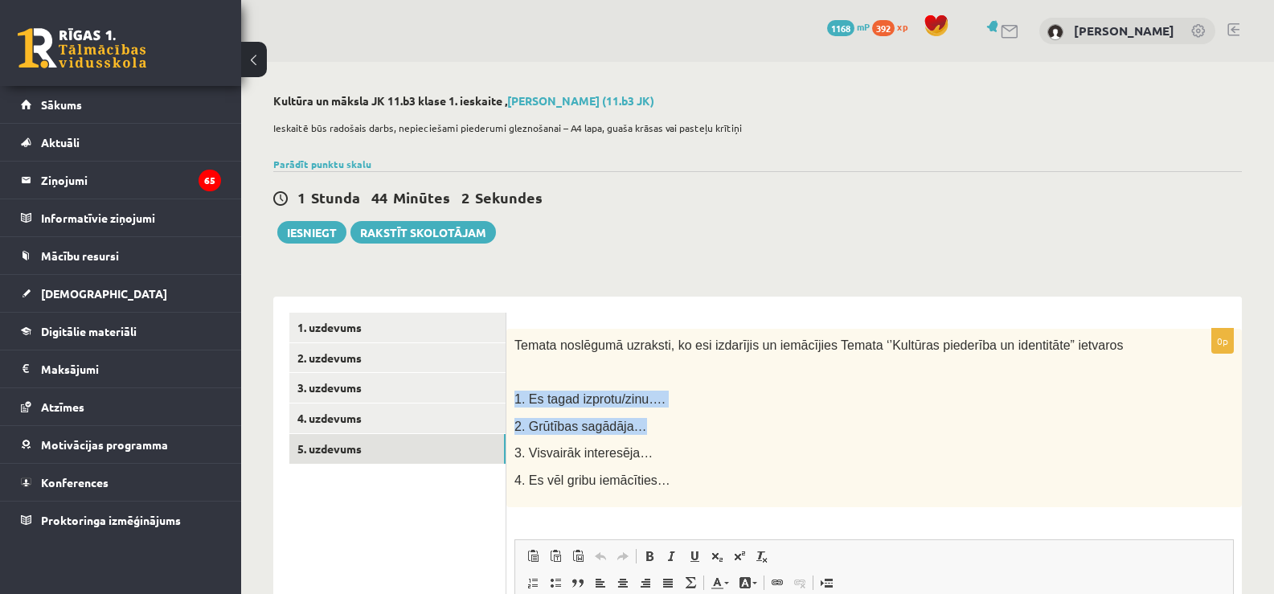
drag, startPoint x: 645, startPoint y: 367, endPoint x: 1051, endPoint y: 429, distance: 410.7
click at [1051, 429] on div "Temata noslēgumā uzraksti, ko esi izdarījis un iemācījies Temata ‘’Kultūras pie…" at bounding box center [874, 418] width 736 height 179
click at [899, 469] on div "Temata noslēgumā uzraksti, ko esi izdarījis un iemācījies Temata ‘’Kultūras pie…" at bounding box center [874, 418] width 736 height 179
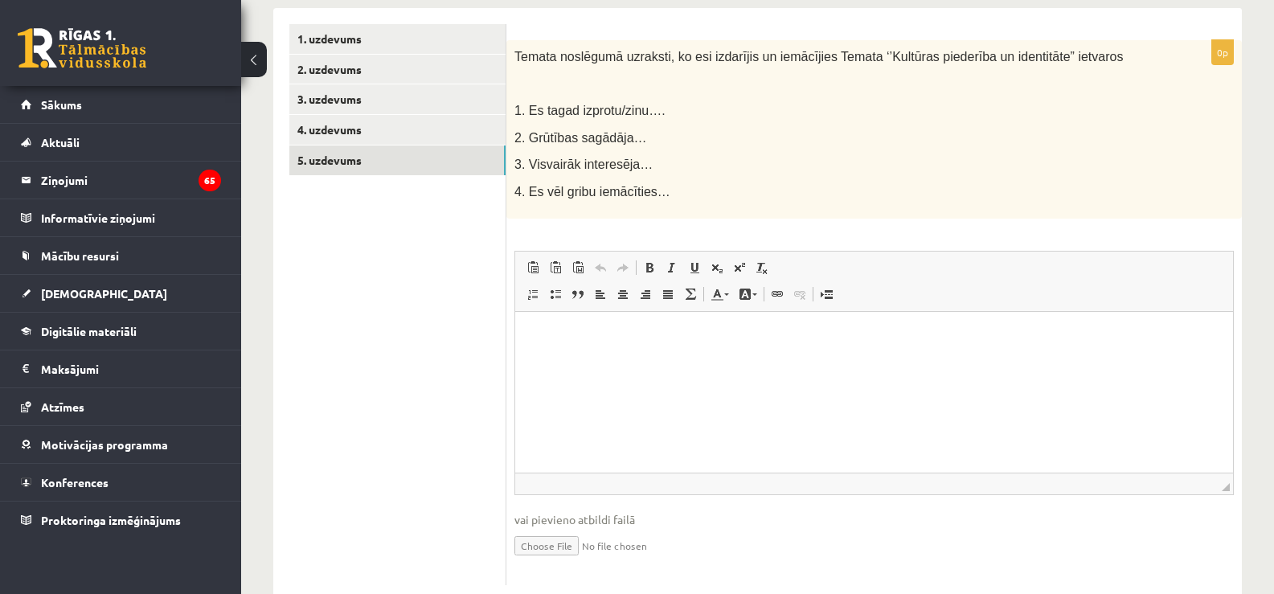
scroll to position [296, 0]
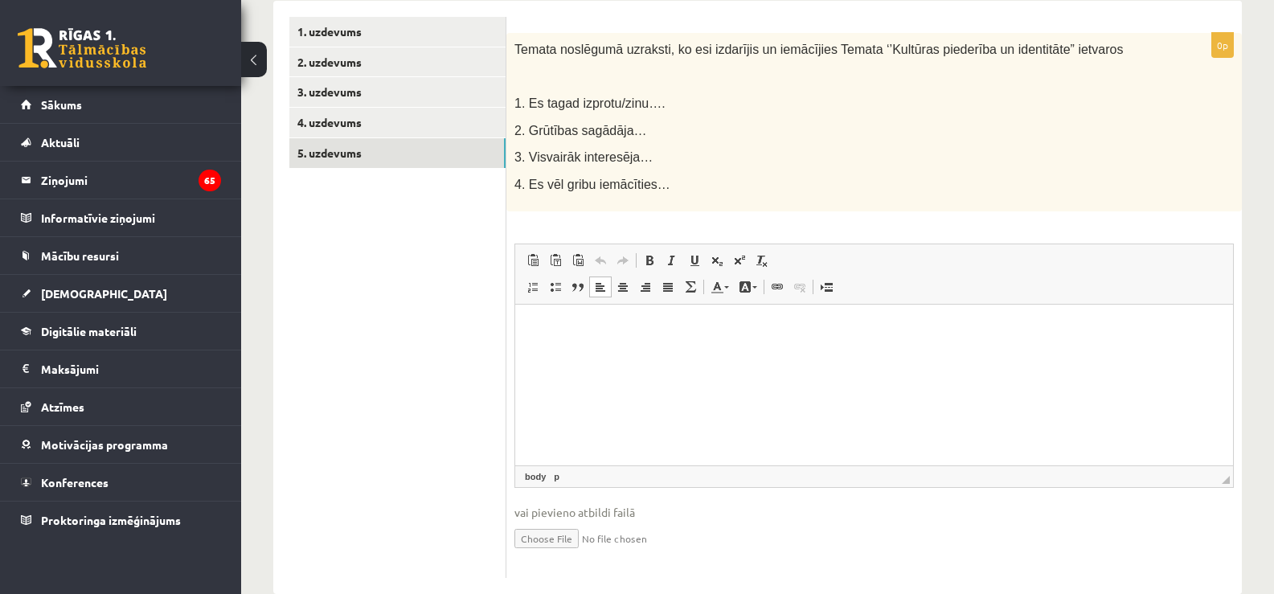
click at [534, 349] on html at bounding box center [874, 329] width 718 height 49
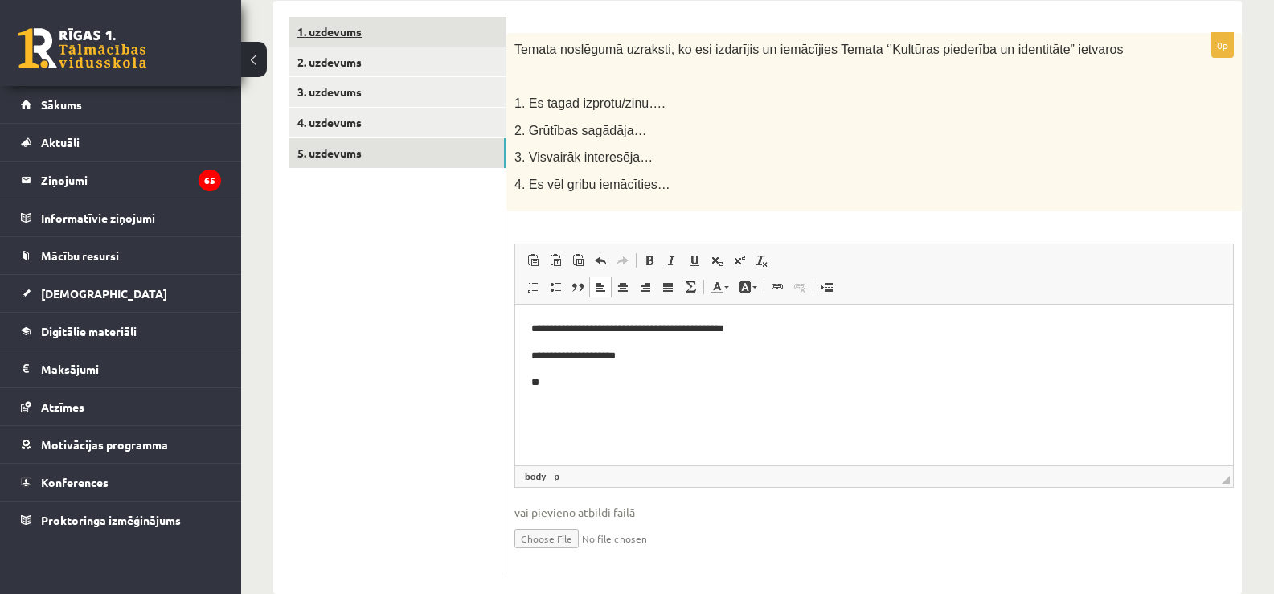
click at [395, 28] on link "1. uzdevums" at bounding box center [397, 32] width 216 height 30
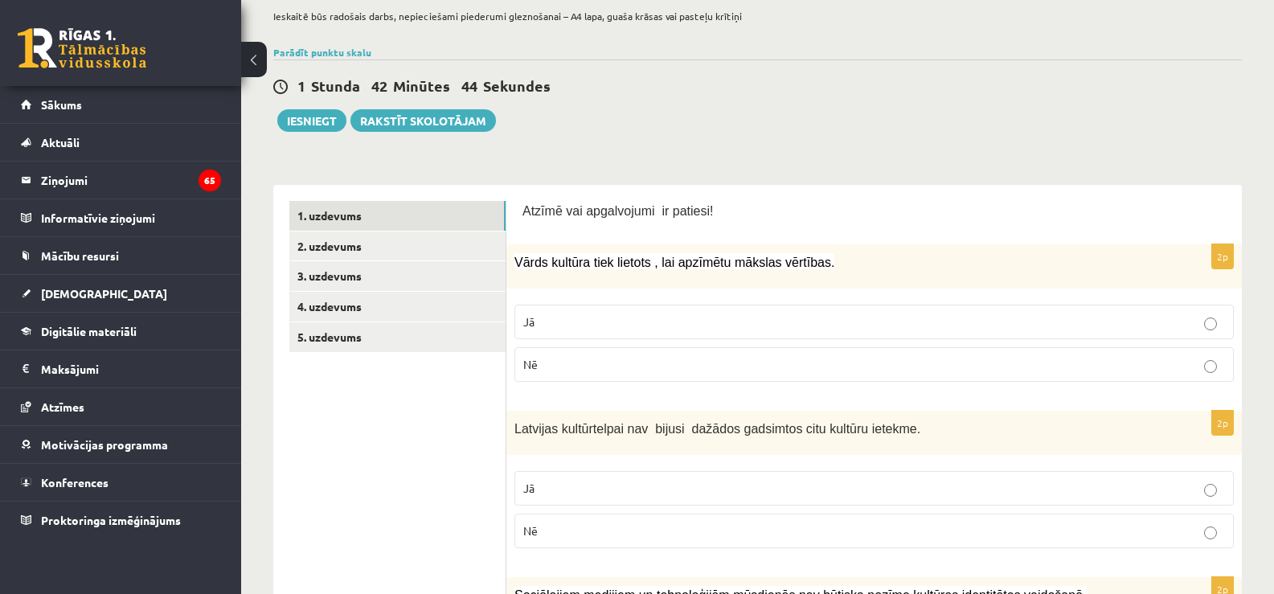
scroll to position [0, 0]
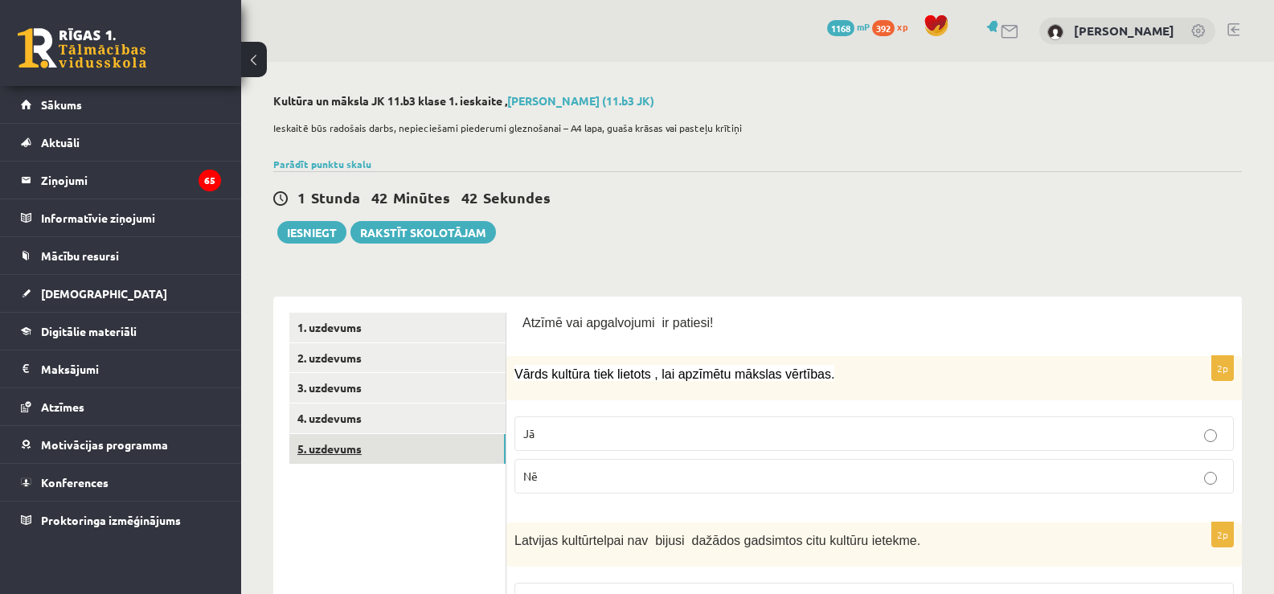
click at [460, 457] on link "5. uzdevums" at bounding box center [397, 449] width 216 height 30
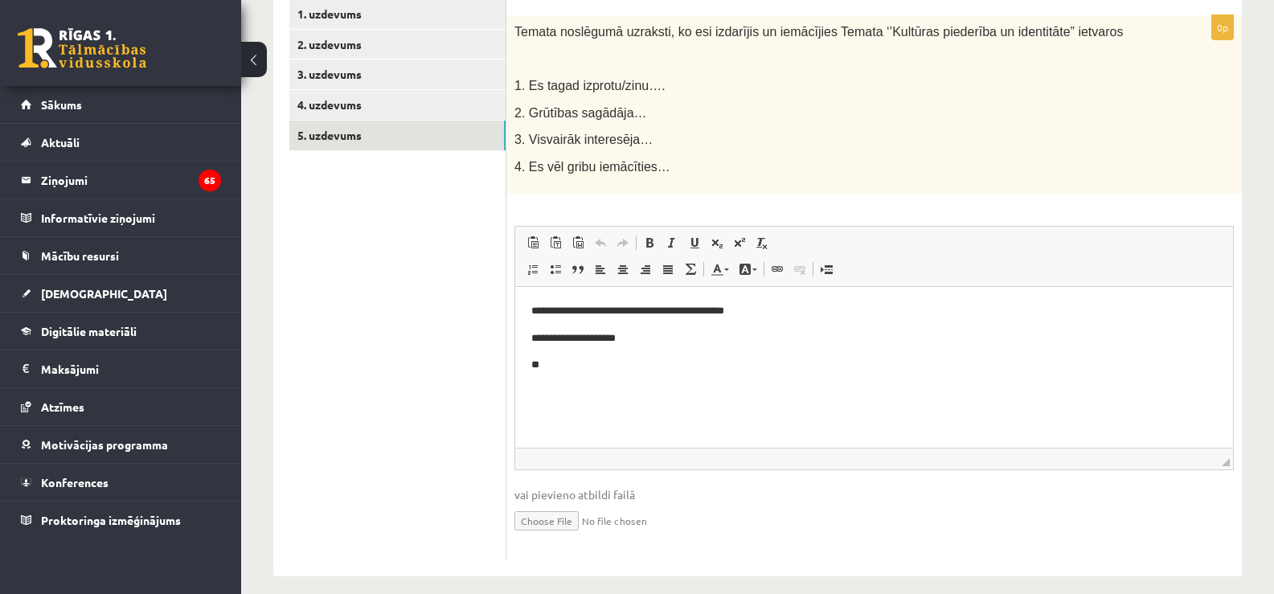
scroll to position [330, 0]
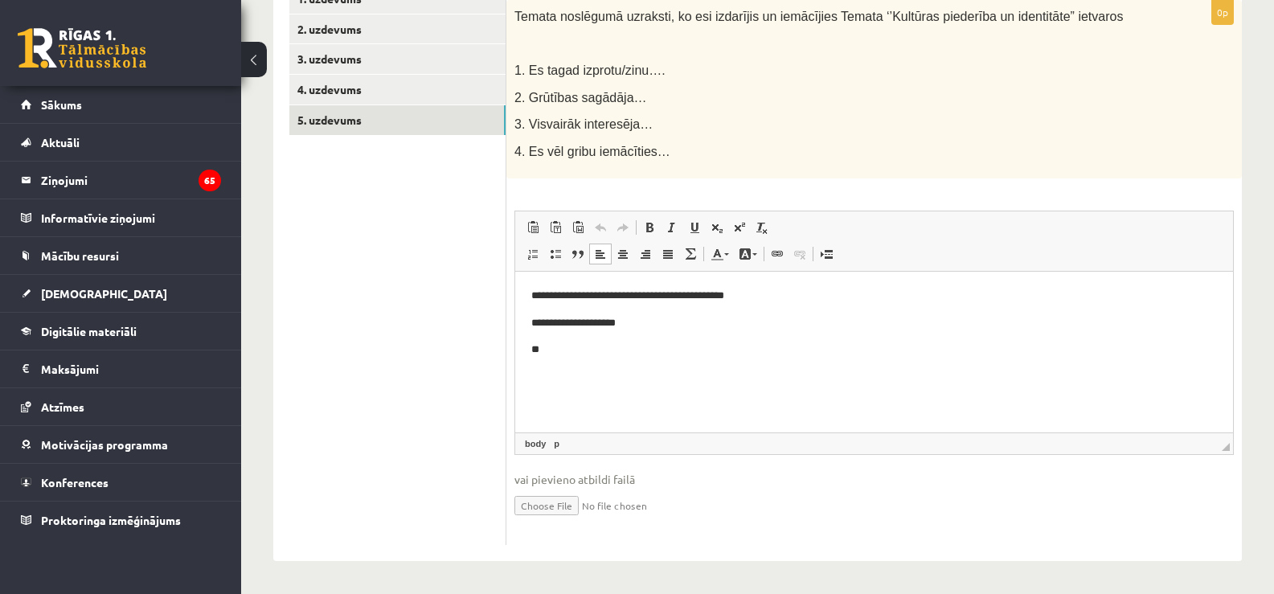
click at [609, 356] on p "**" at bounding box center [874, 350] width 686 height 17
click at [571, 360] on html "**********" at bounding box center [874, 323] width 718 height 103
click at [649, 349] on p "**********" at bounding box center [874, 350] width 686 height 17
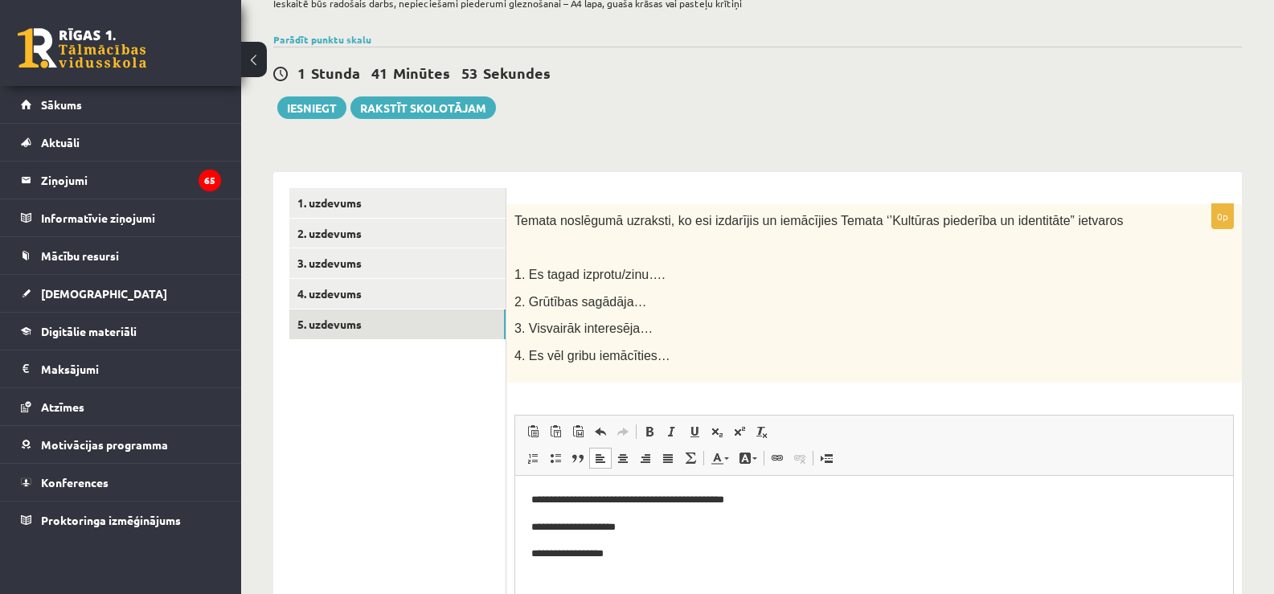
scroll to position [124, 0]
click at [462, 187] on div "1. uzdevums 2. uzdevums 3. uzdevums 4. uzdevums 5. uzdevums" at bounding box center [389, 470] width 233 height 594
click at [452, 199] on link "1. uzdevums" at bounding box center [397, 204] width 216 height 30
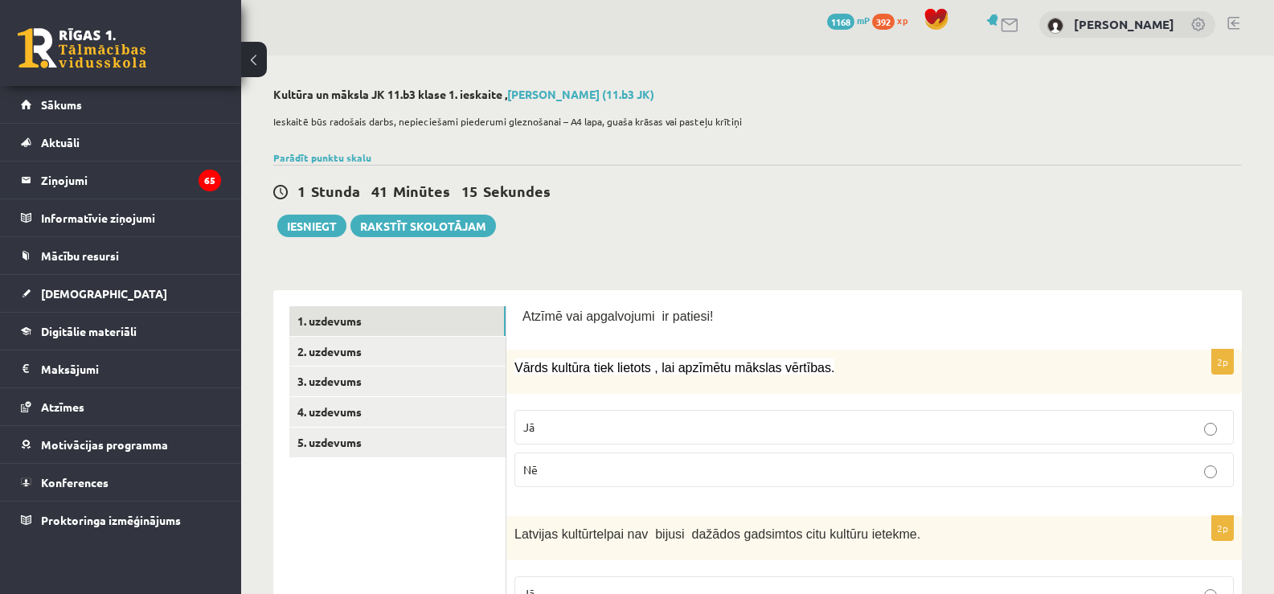
scroll to position [0, 0]
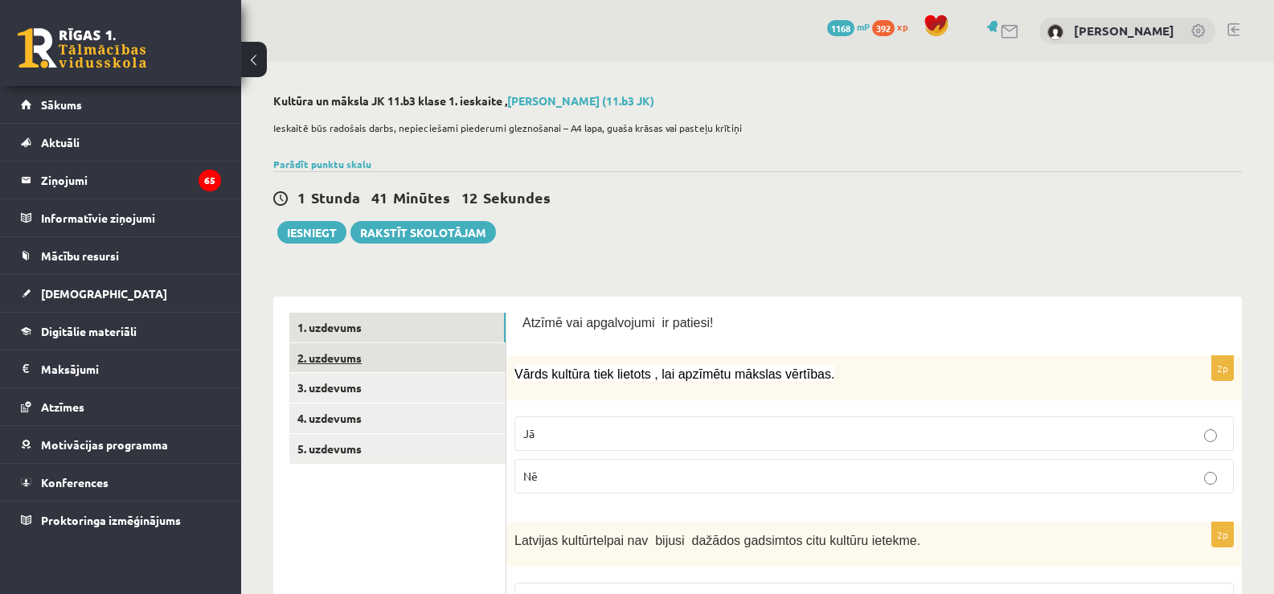
click at [442, 355] on link "2. uzdevums" at bounding box center [397, 358] width 216 height 30
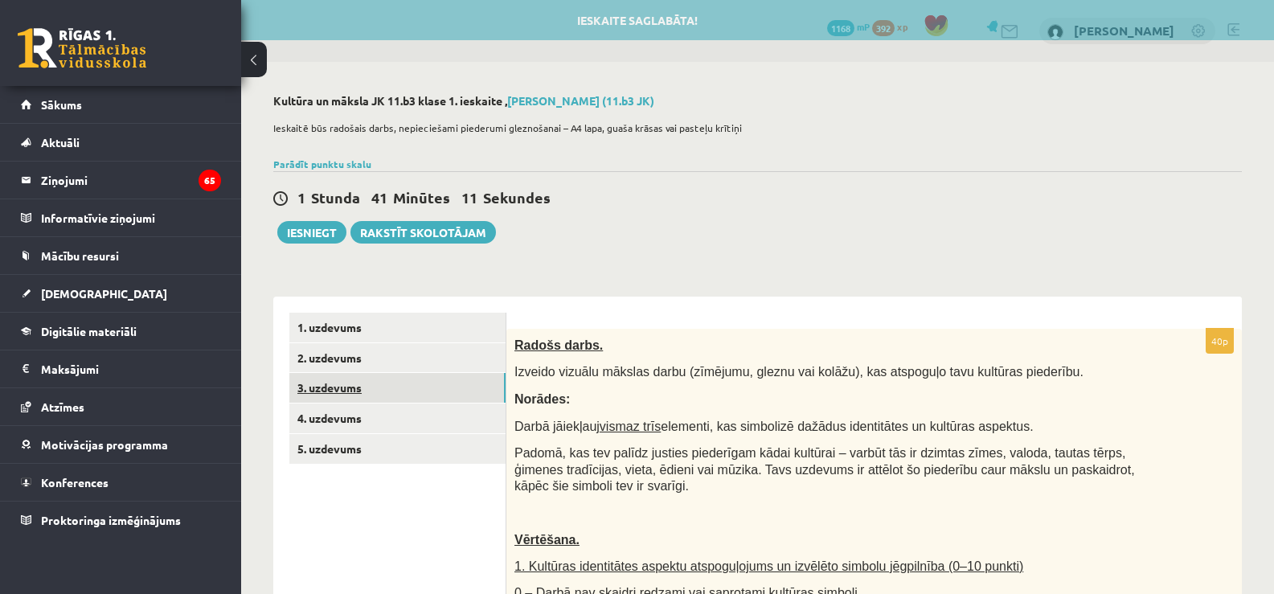
click at [416, 399] on link "3. uzdevums" at bounding box center [397, 388] width 216 height 30
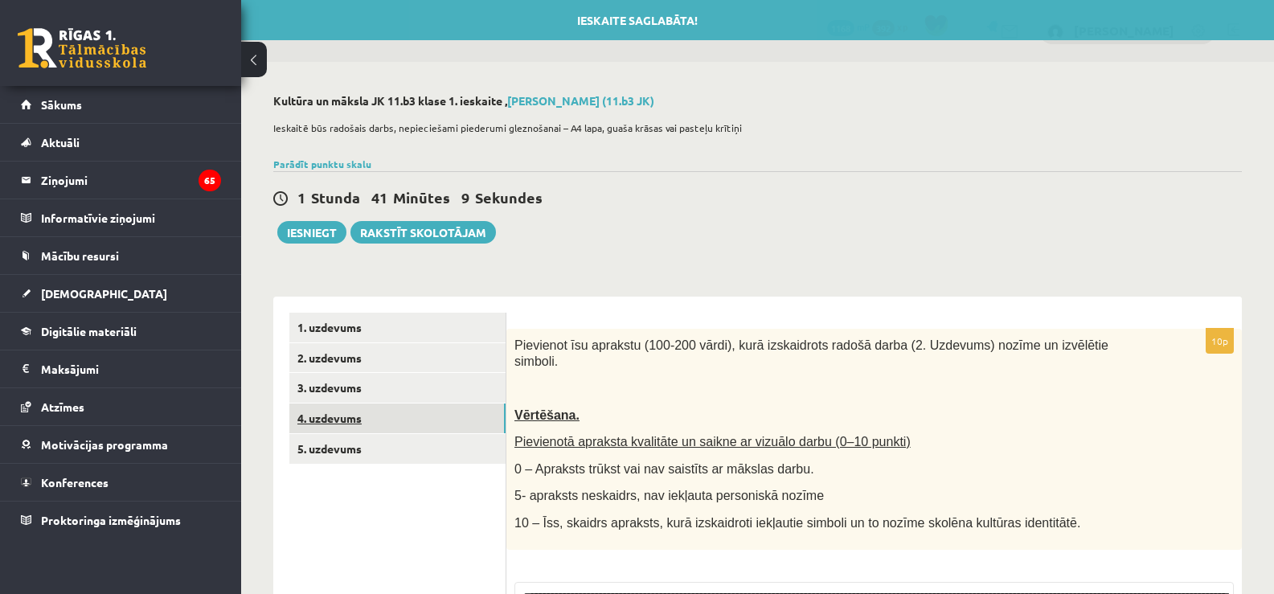
click at [388, 429] on link "4. uzdevums" at bounding box center [397, 419] width 216 height 30
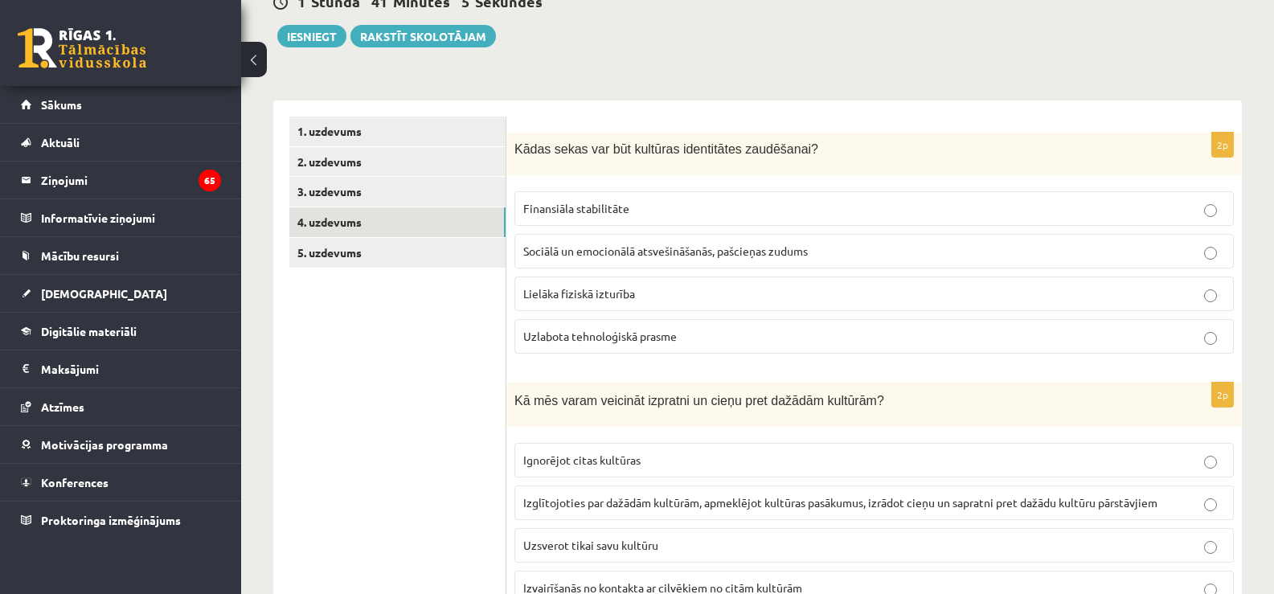
scroll to position [204, 0]
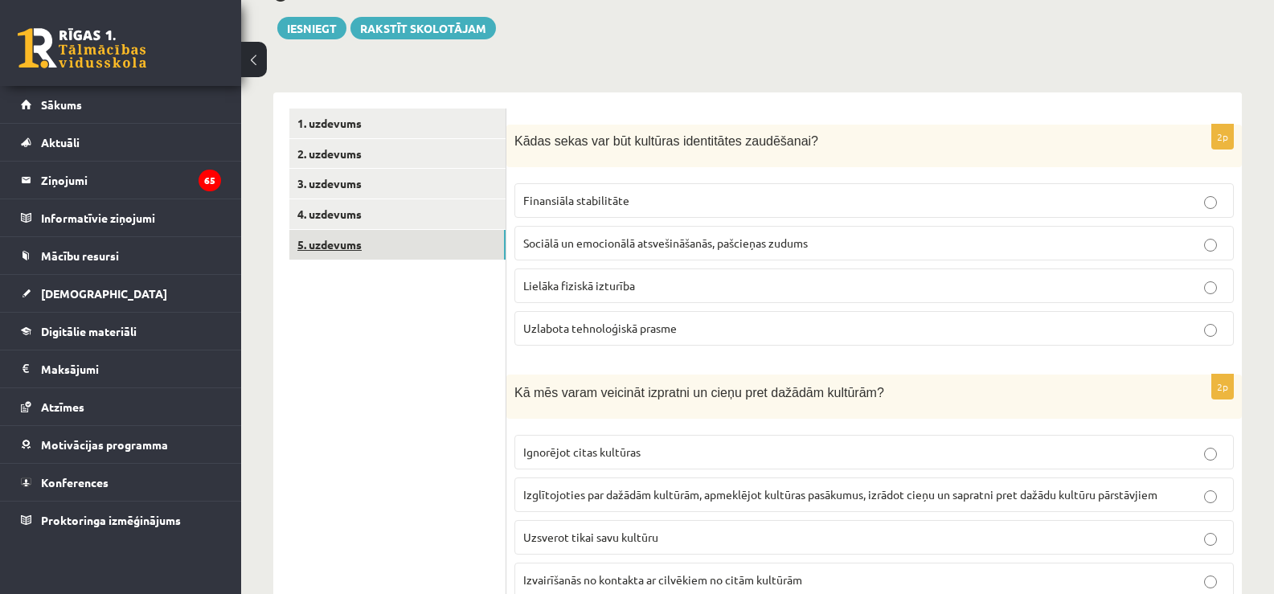
click at [392, 246] on link "5. uzdevums" at bounding box center [397, 245] width 216 height 30
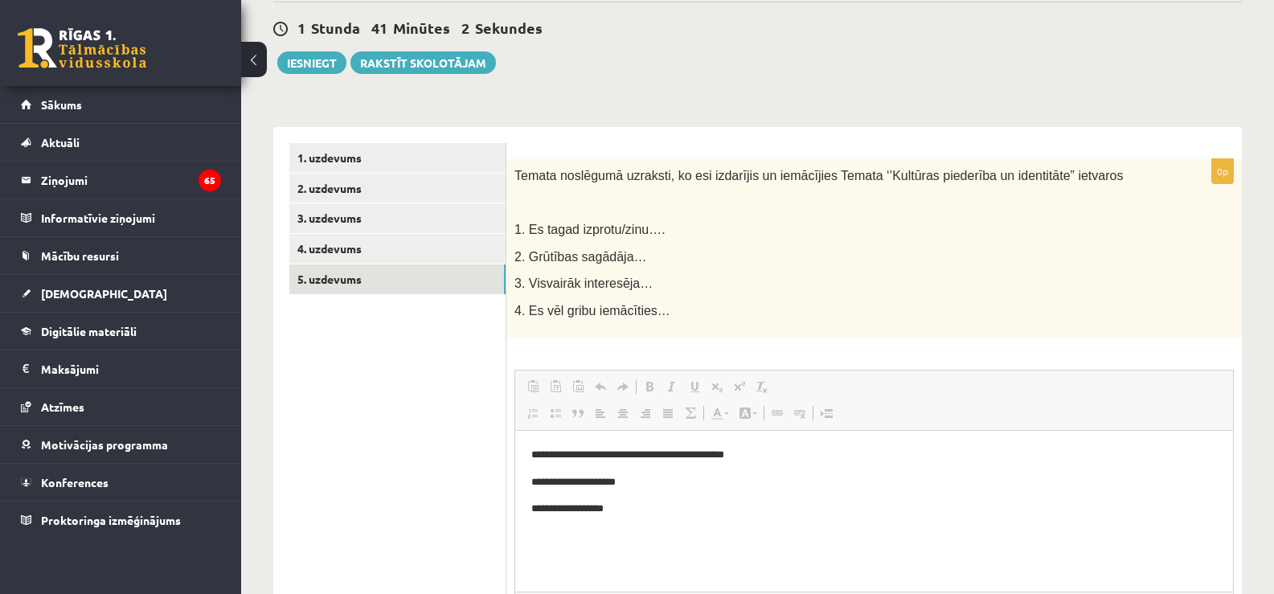
scroll to position [0, 0]
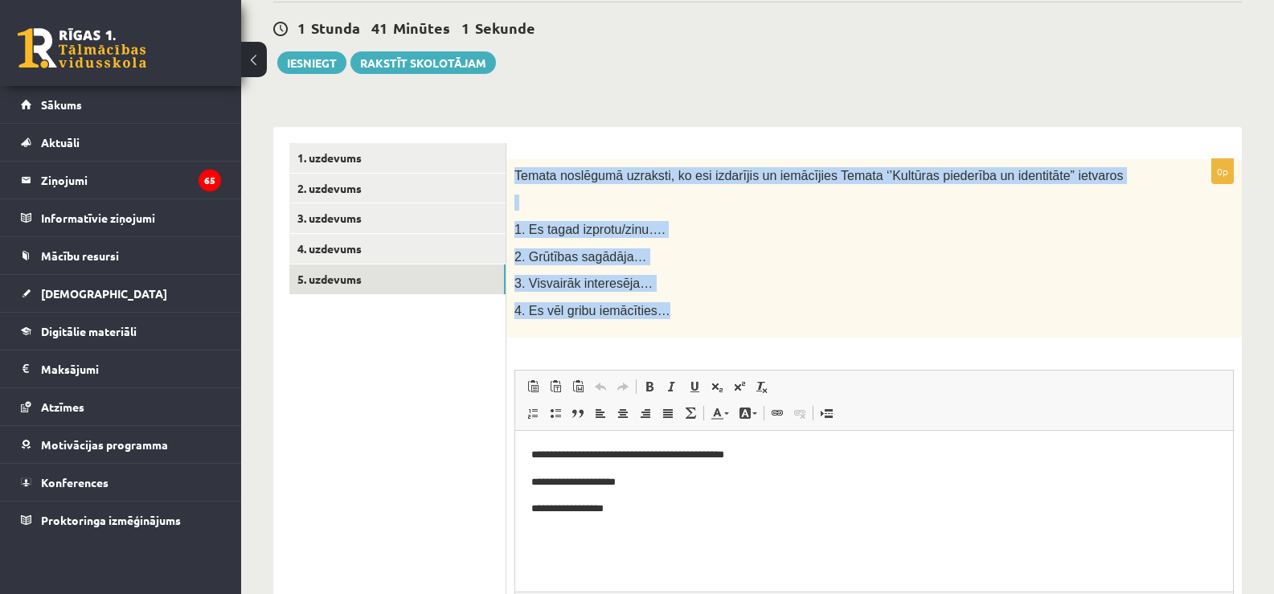
drag, startPoint x: 513, startPoint y: 172, endPoint x: 982, endPoint y: 330, distance: 494.5
click at [982, 330] on div "Temata noslēgumā uzraksti, ko esi izdarījis un iemācījies Temata ‘’Kultūras pie…" at bounding box center [874, 248] width 736 height 179
copy div "Temata noslēgumā uzraksti, ko esi izdarījis un iemācījies Temata ‘’Kultūras pie…"
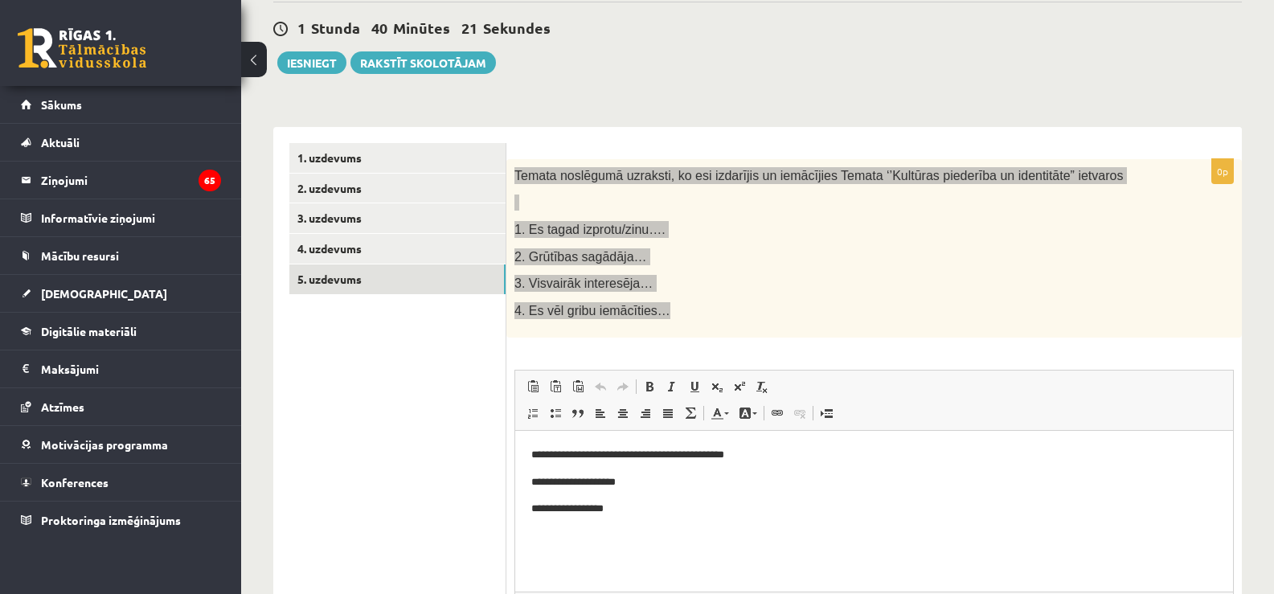
click at [756, 457] on p "**********" at bounding box center [874, 455] width 686 height 17
drag, startPoint x: 791, startPoint y: 444, endPoint x: 610, endPoint y: 462, distance: 181.8
click at [610, 462] on html "**********" at bounding box center [874, 482] width 718 height 103
click at [687, 453] on p "**********" at bounding box center [874, 455] width 686 height 17
click at [648, 511] on p "**********" at bounding box center [874, 509] width 686 height 17
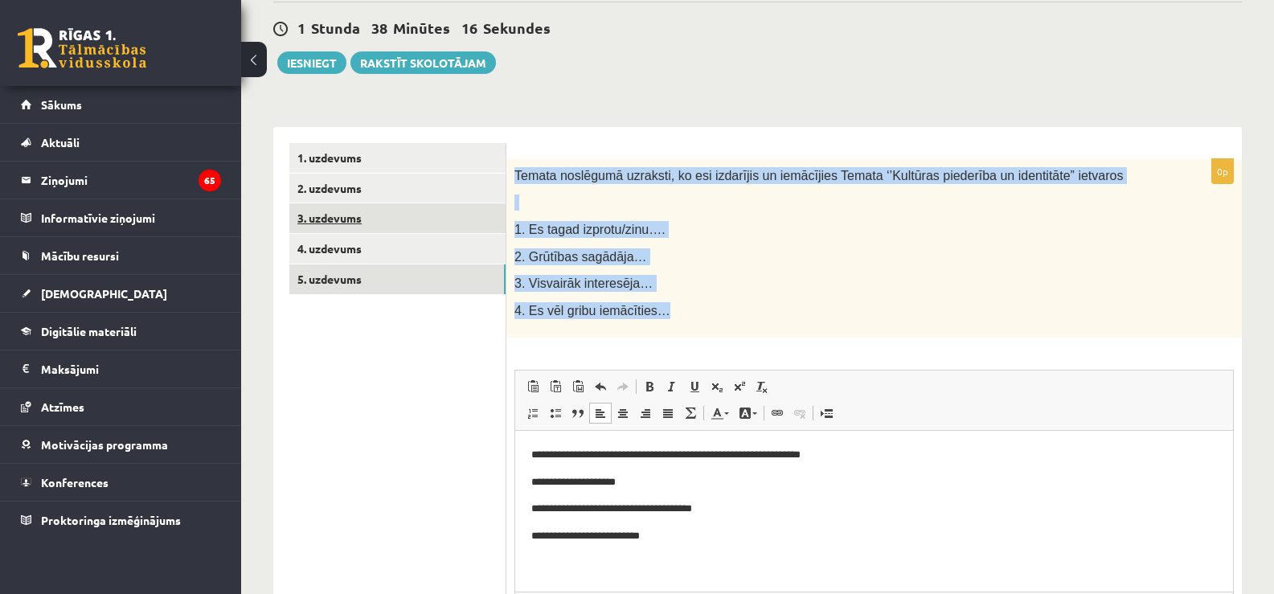
drag, startPoint x: 316, startPoint y: 207, endPoint x: 309, endPoint y: 219, distance: 14.1
click at [309, 219] on link "3. uzdevums" at bounding box center [397, 218] width 216 height 30
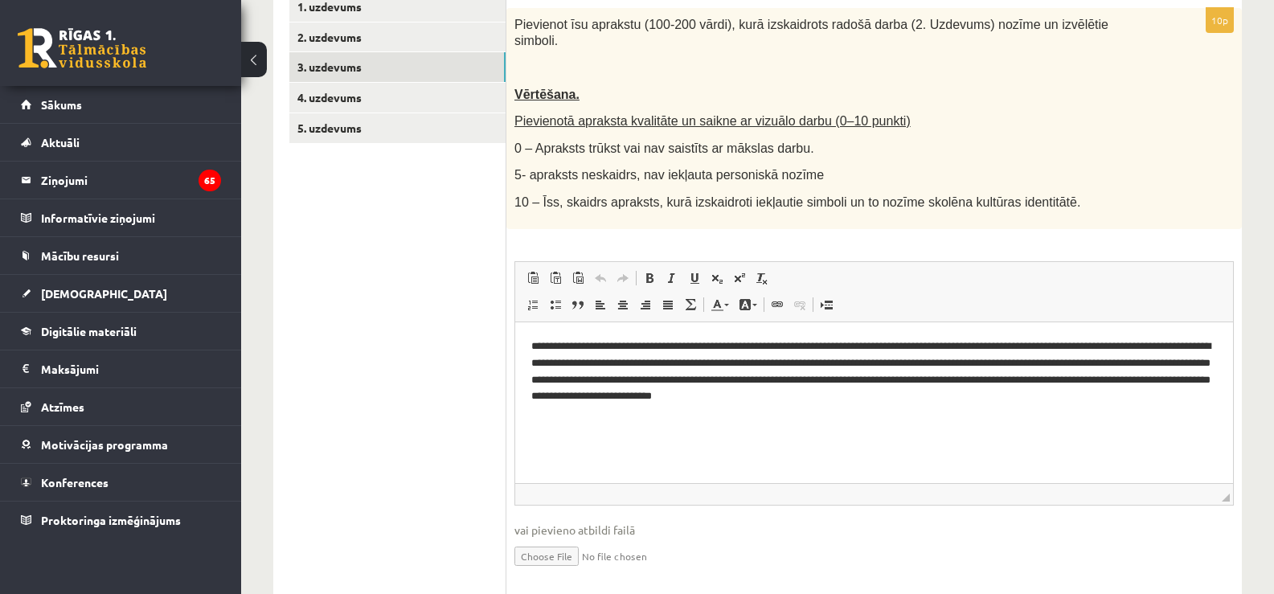
scroll to position [305, 0]
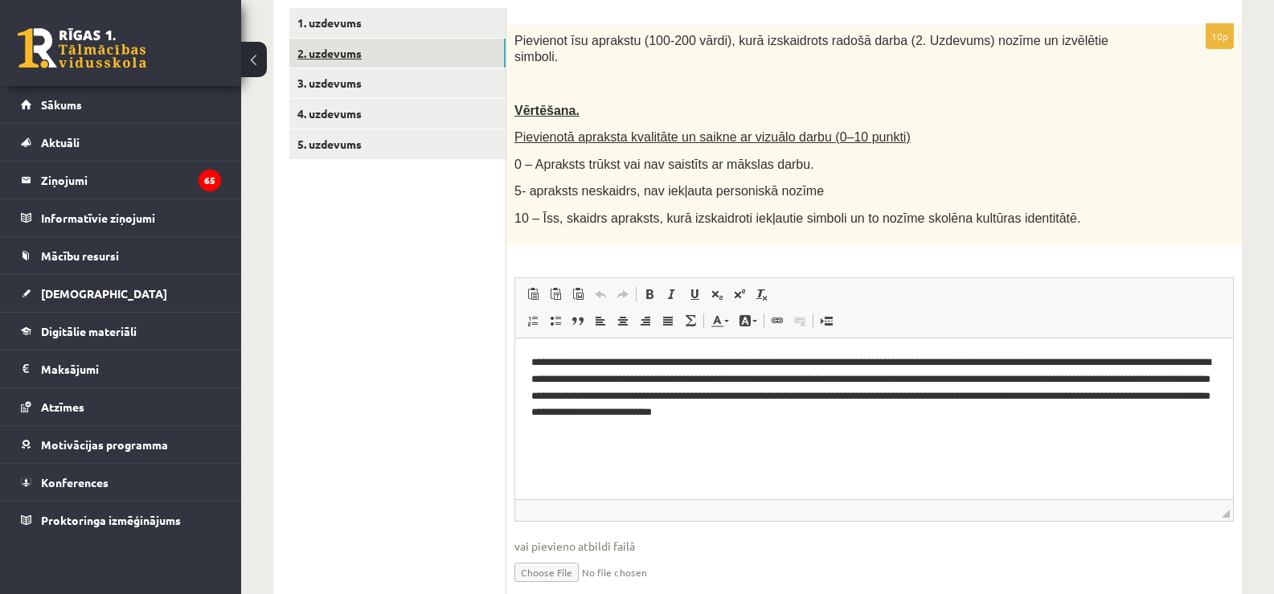
click at [423, 58] on link "2. uzdevums" at bounding box center [397, 54] width 216 height 30
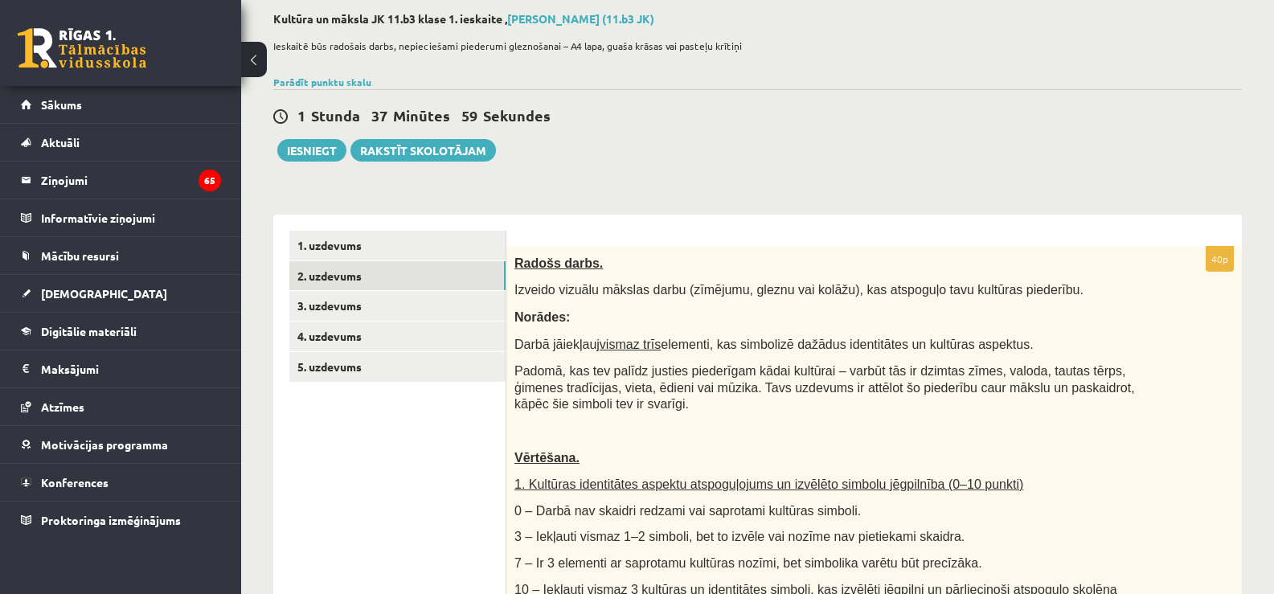
scroll to position [45, 0]
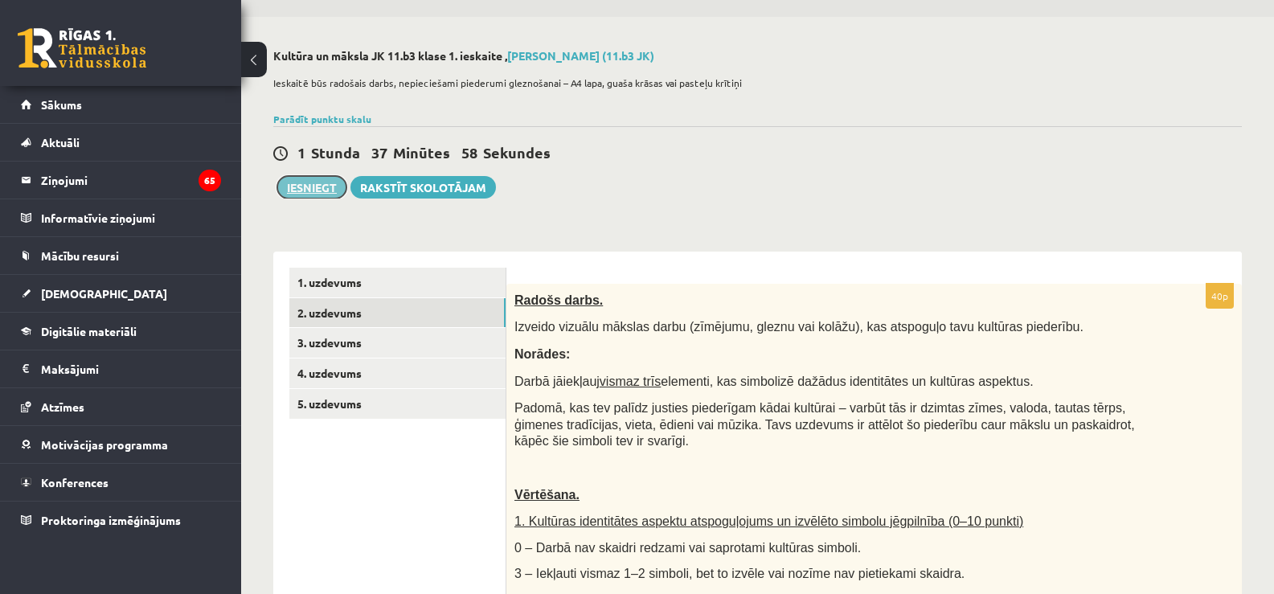
click at [296, 182] on button "Iesniegt" at bounding box center [311, 187] width 69 height 23
